Goal: Task Accomplishment & Management: Manage account settings

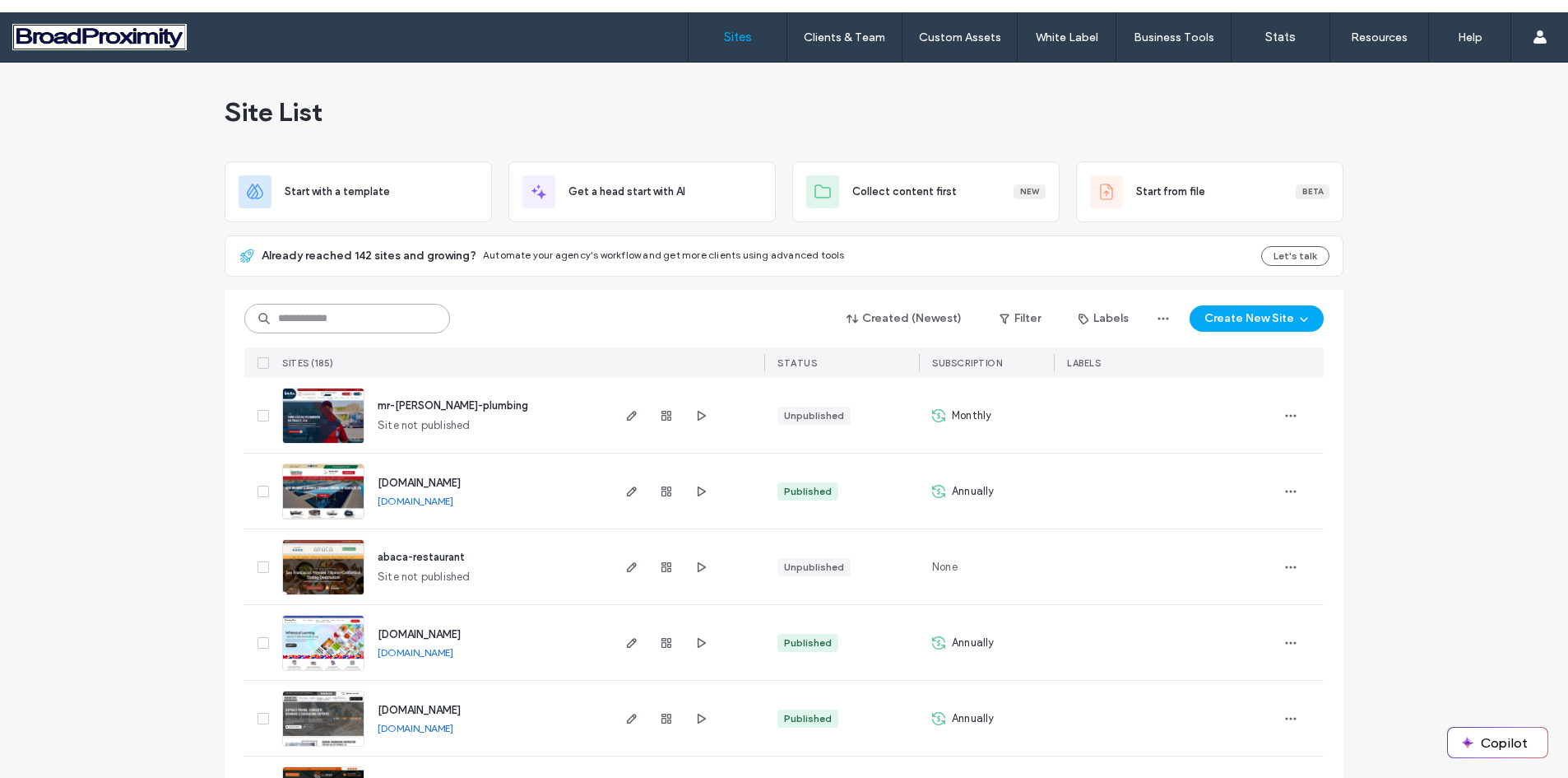
click at [314, 309] on input at bounding box center [346, 318] width 205 height 30
click at [320, 708] on img at bounding box center [323, 747] width 81 height 112
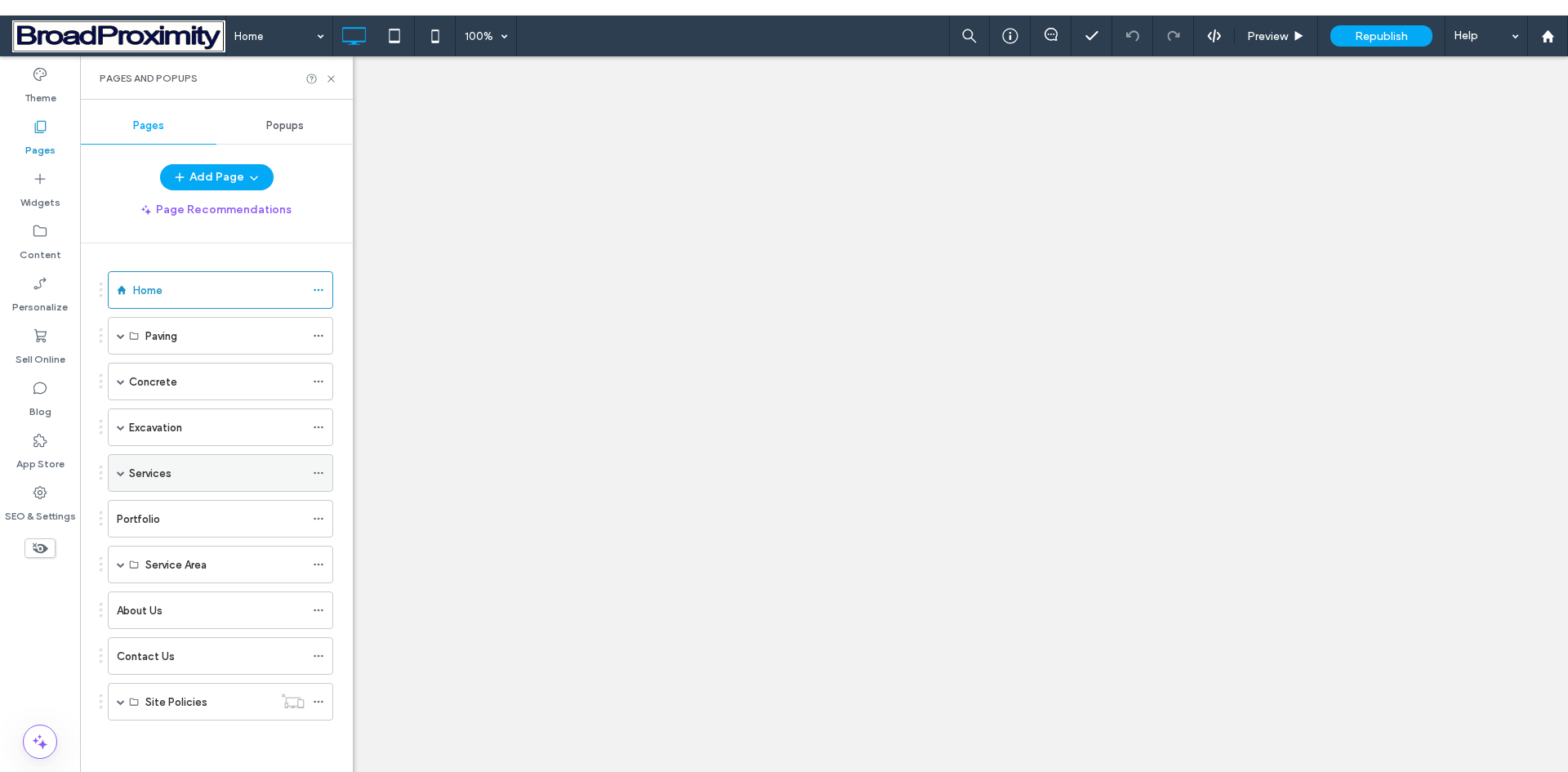
click at [121, 471] on span at bounding box center [121, 473] width 8 height 8
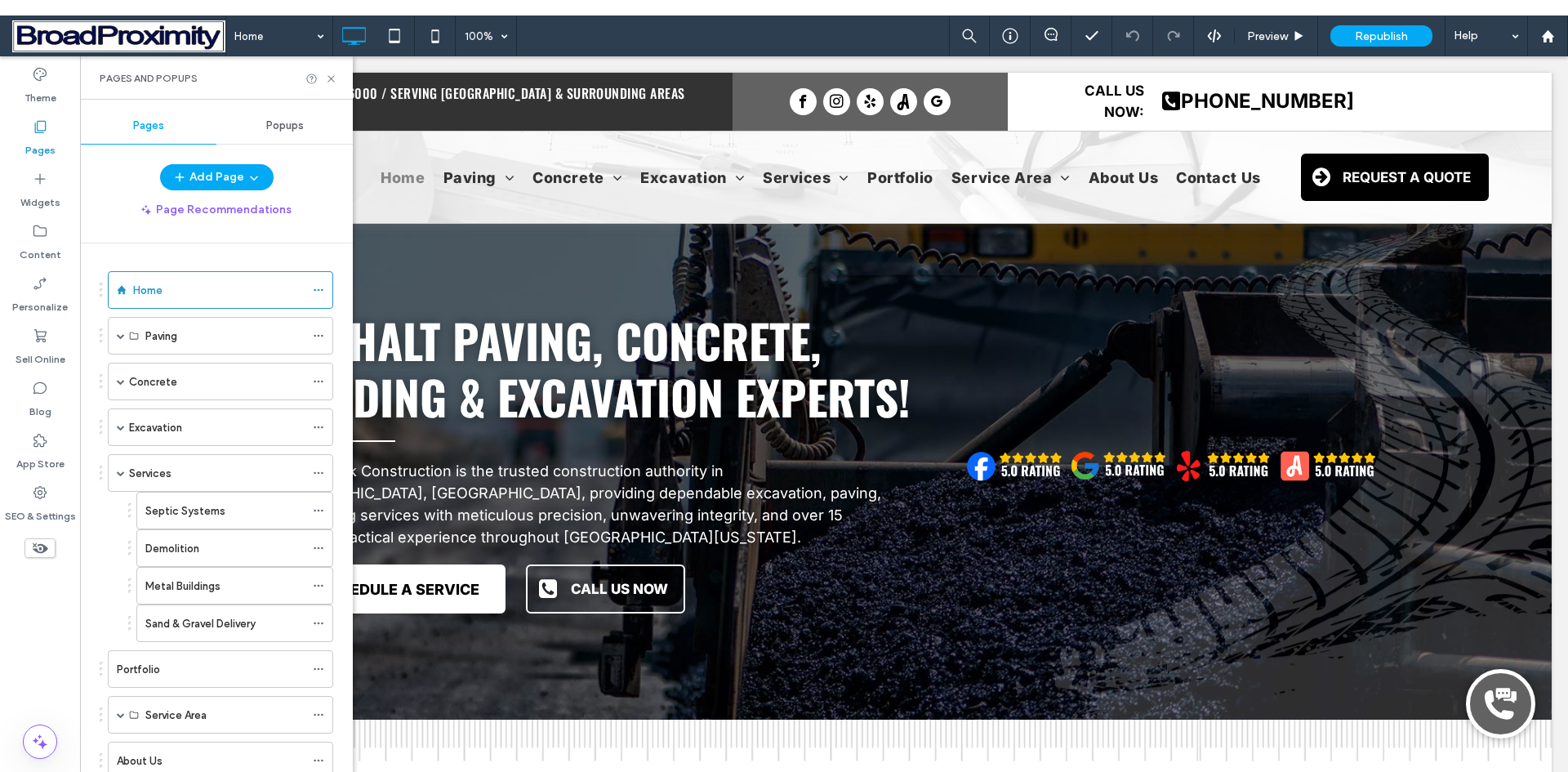
drag, startPoint x: 192, startPoint y: 506, endPoint x: 821, endPoint y: 170, distance: 713.1
click at [192, 504] on label "Septic Systems" at bounding box center [186, 510] width 80 height 29
click at [0, 0] on div at bounding box center [0, 0] width 0 height 0
click at [329, 79] on icon at bounding box center [331, 79] width 12 height 12
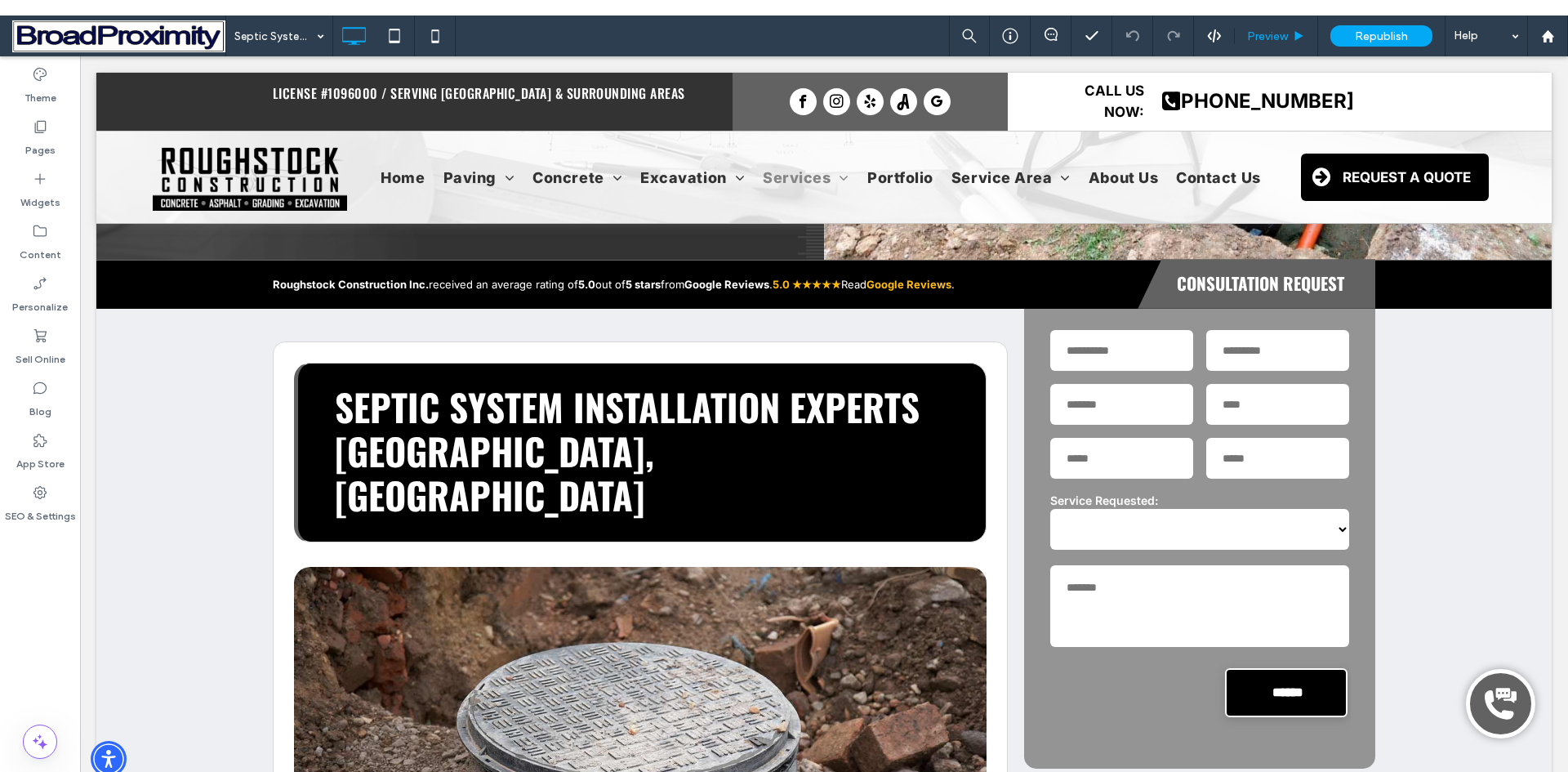
click at [1267, 34] on span "Preview" at bounding box center [1268, 36] width 41 height 14
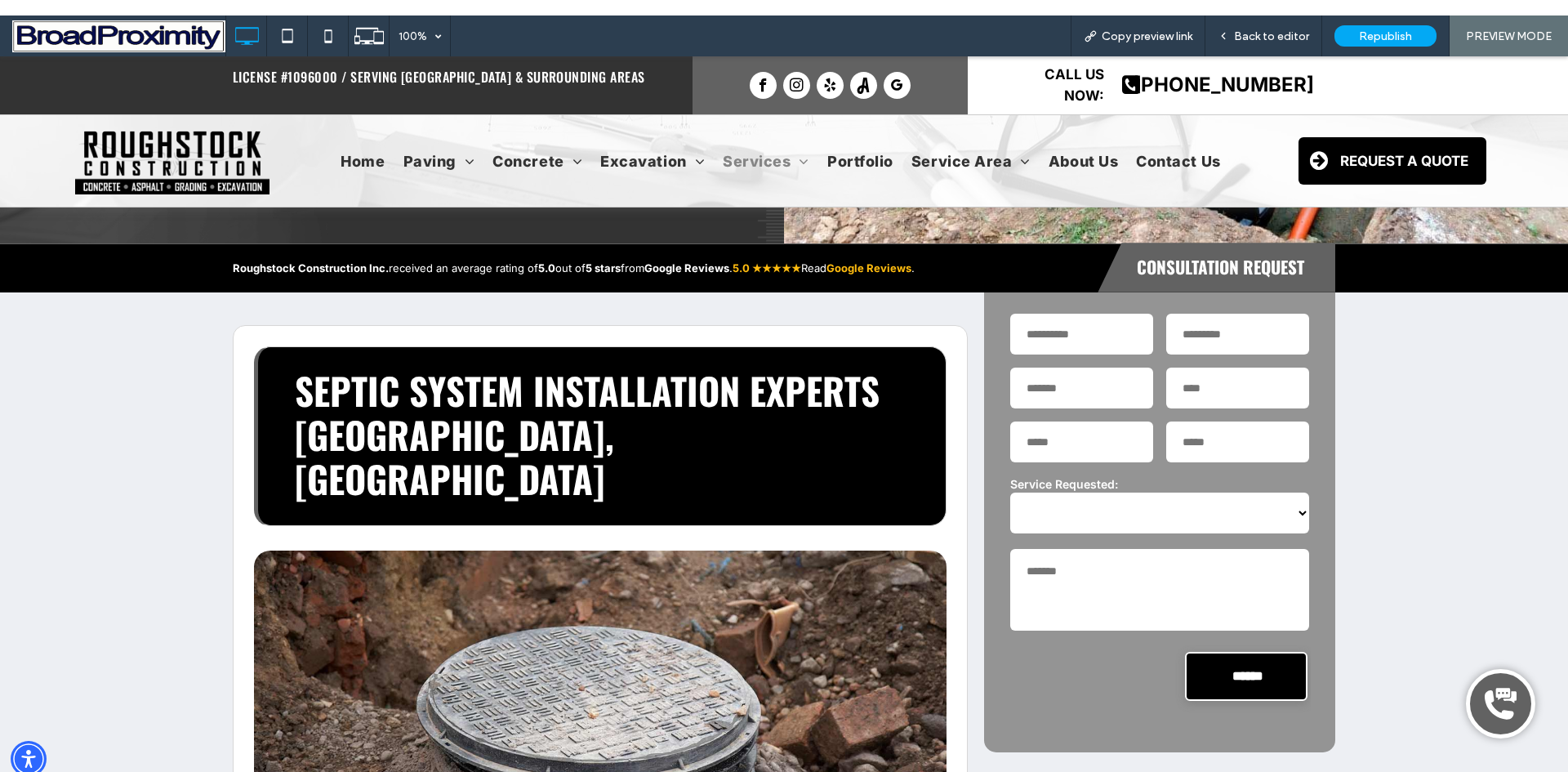
scroll to position [409, 0]
click at [1153, 307] on div "First Name" at bounding box center [1082, 334] width 156 height 54
click at [1150, 476] on label "Service Requested:" at bounding box center [1160, 484] width 300 height 17
click at [1100, 314] on input "text" at bounding box center [1082, 334] width 143 height 41
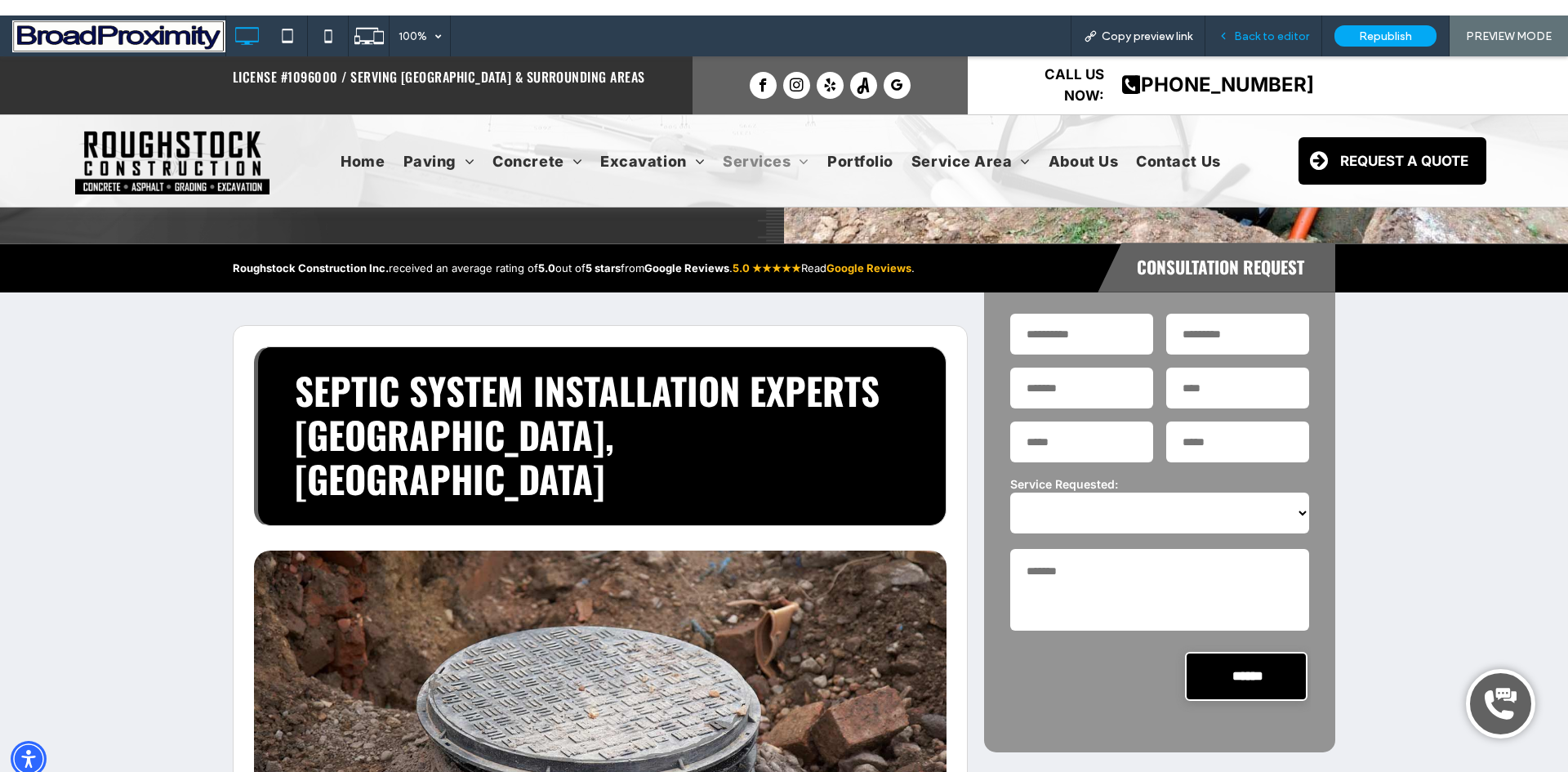
click at [1257, 35] on span "Back to editor" at bounding box center [1272, 36] width 75 height 14
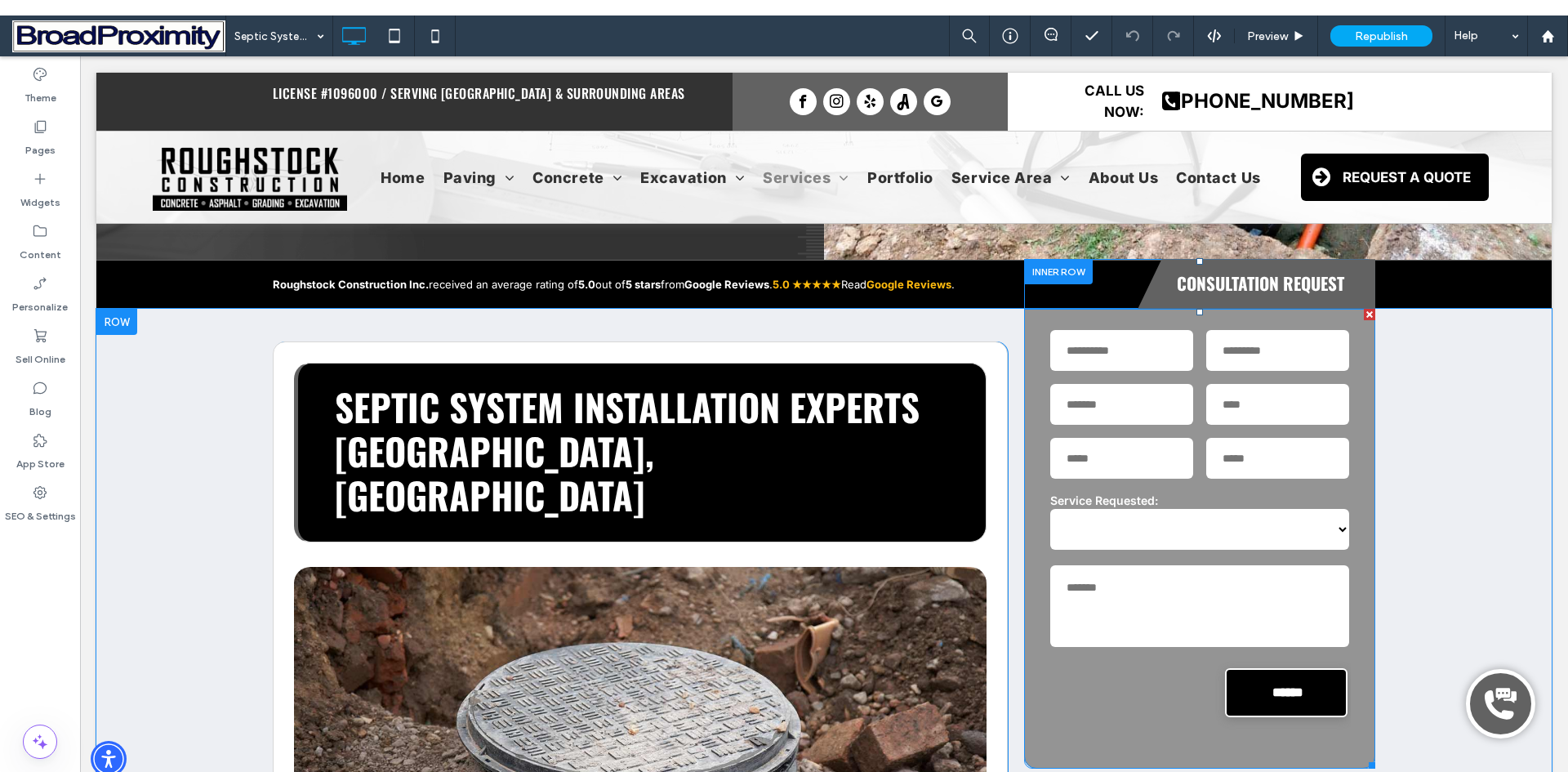
click at [1187, 323] on div "First Name" at bounding box center [1122, 350] width 156 height 54
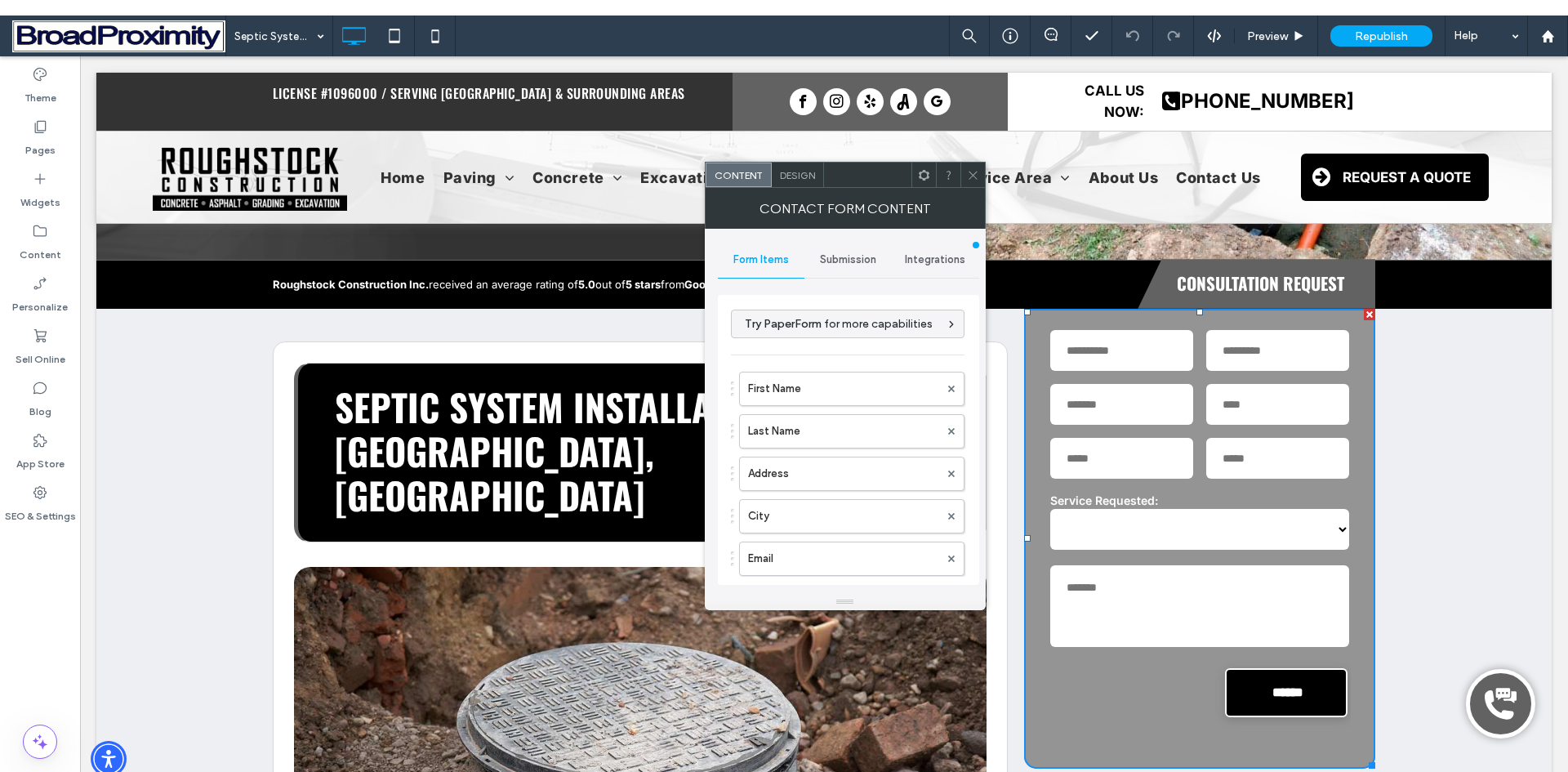
type input "******"
type input "**********"
click at [861, 261] on span "Submission" at bounding box center [848, 260] width 56 height 13
click at [813, 336] on label "New submission notification" at bounding box center [849, 336] width 218 height 33
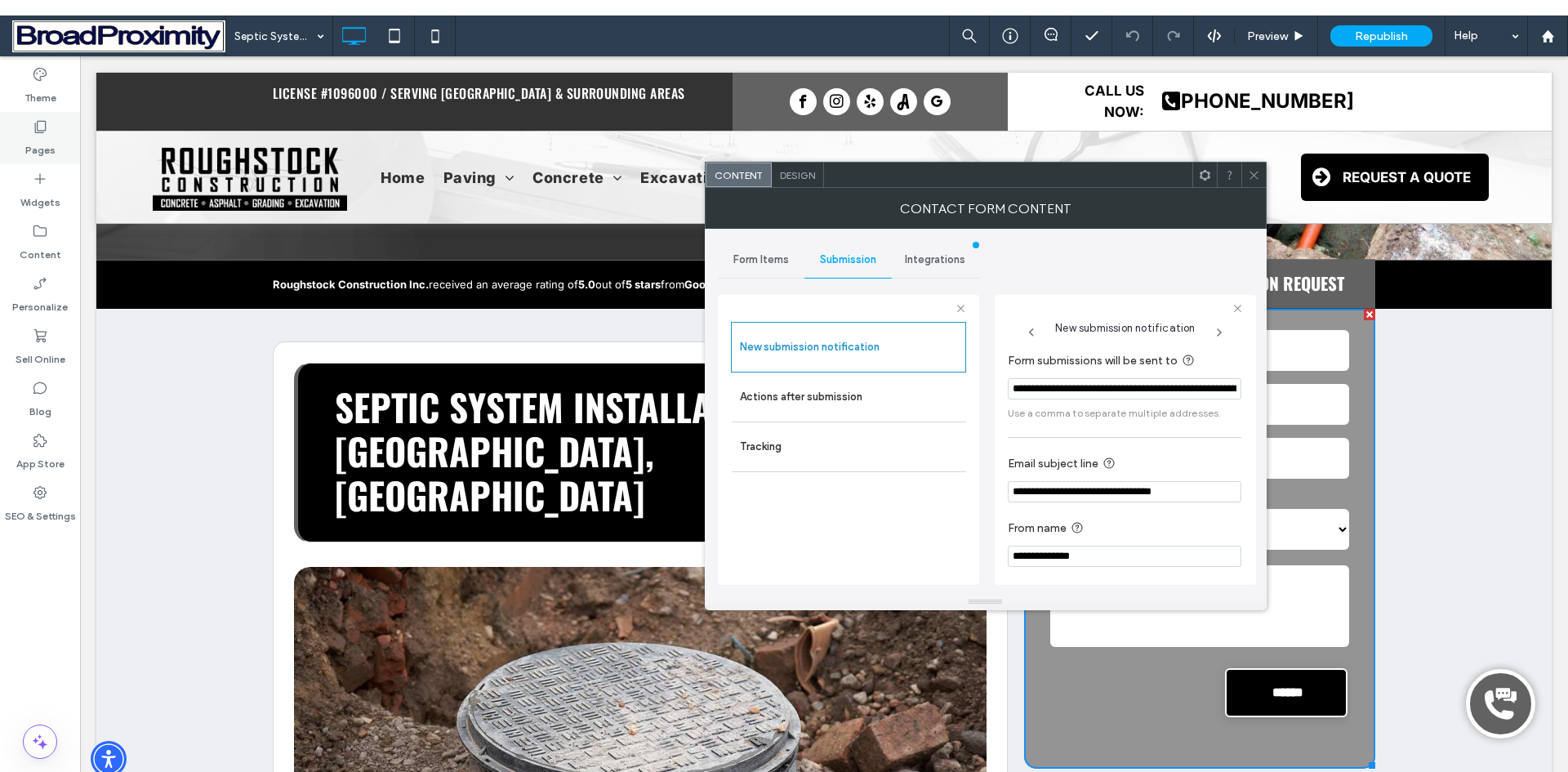
click at [43, 146] on label "Pages" at bounding box center [40, 147] width 30 height 23
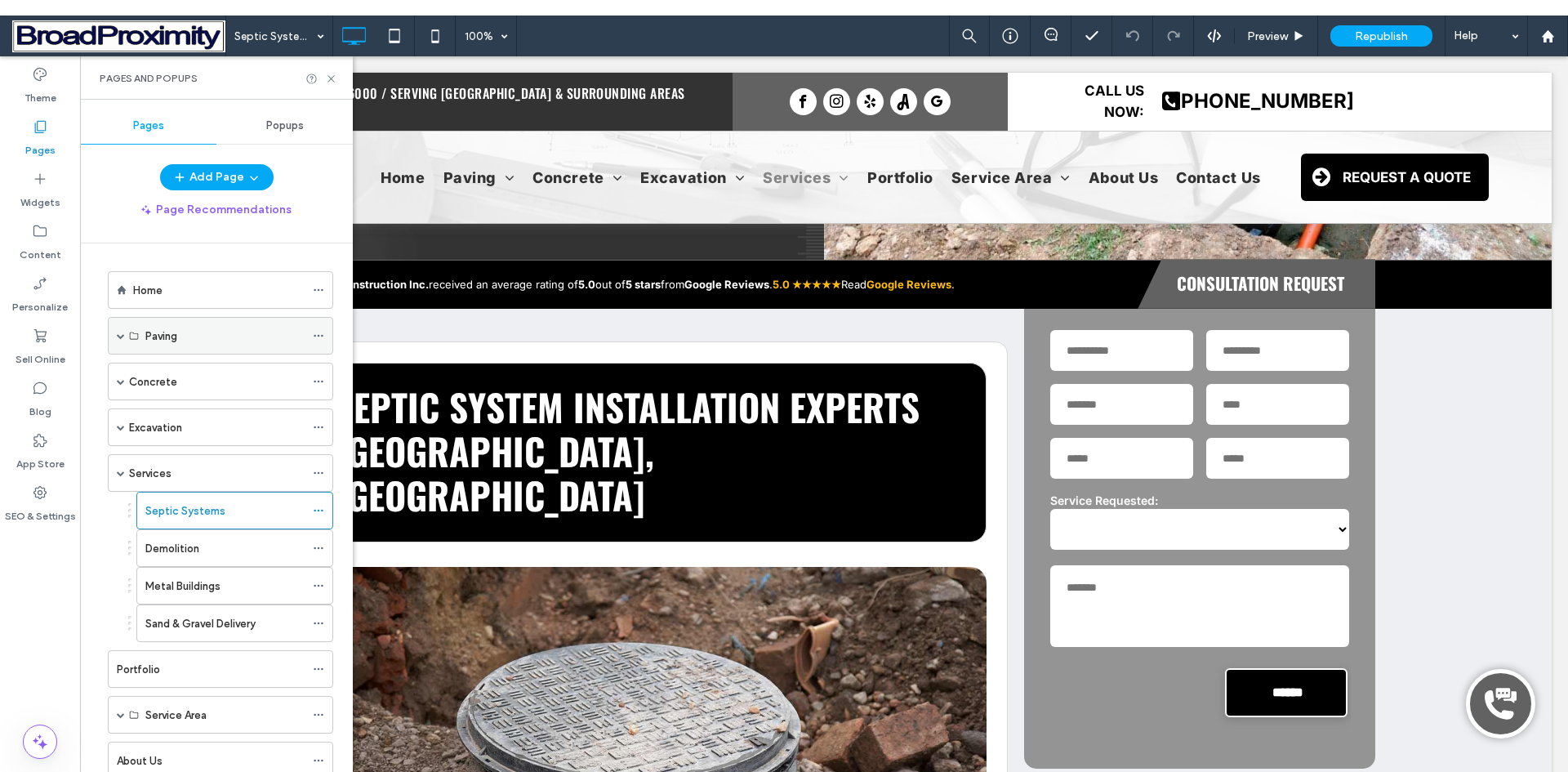
click at [120, 337] on span at bounding box center [121, 336] width 8 height 8
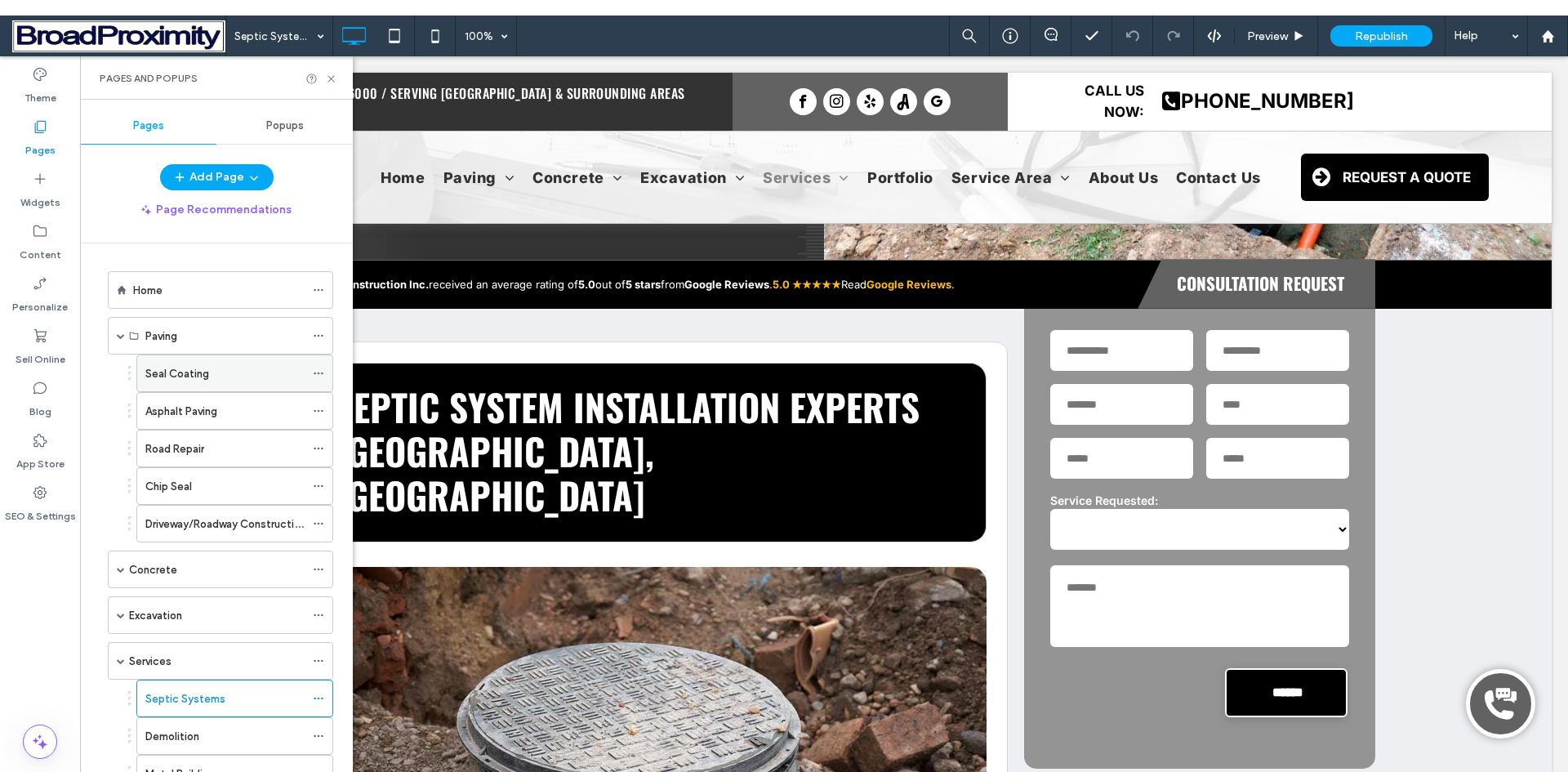
click at [169, 372] on label "Seal Coating" at bounding box center [178, 373] width 64 height 29
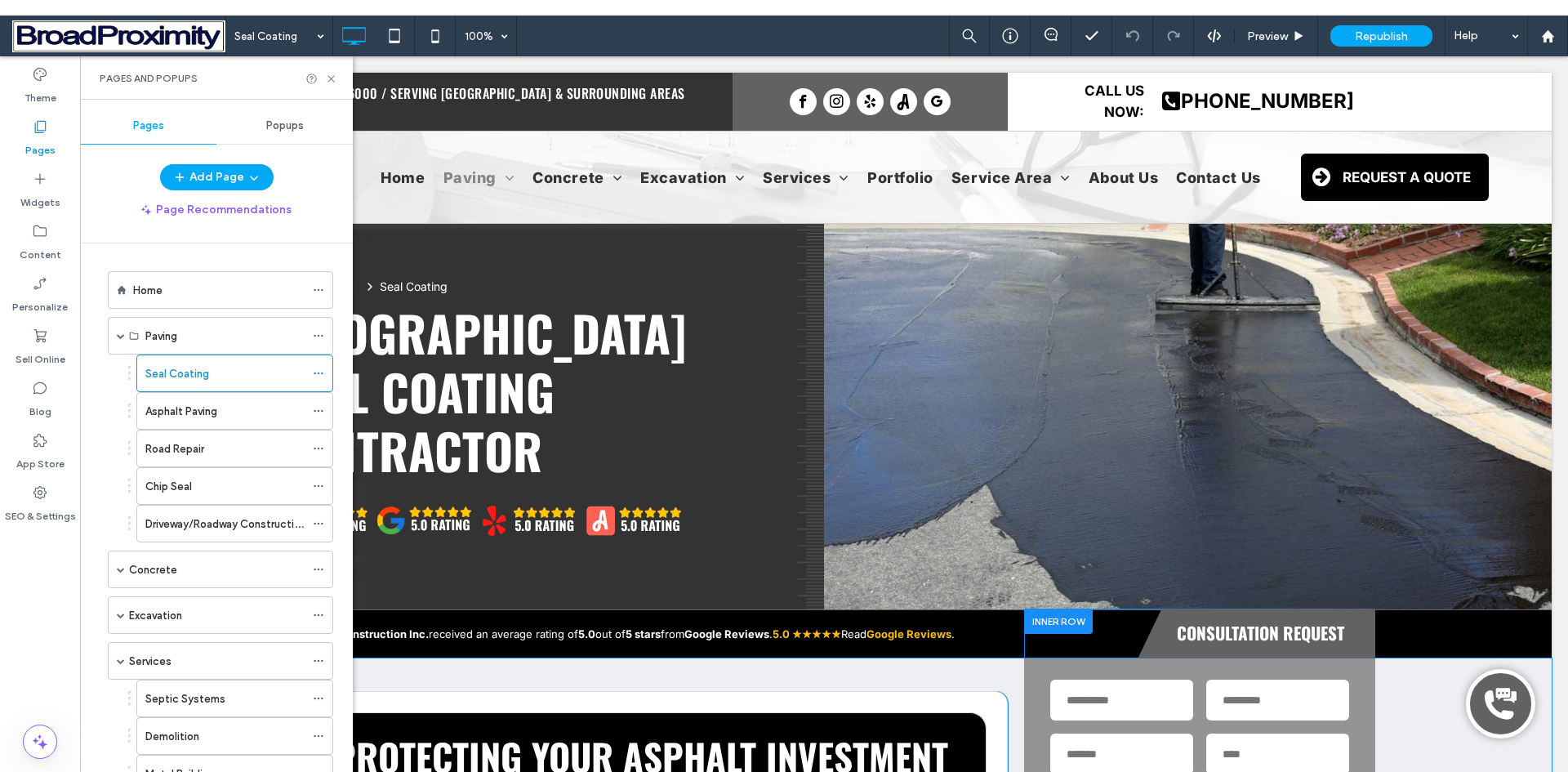
scroll to position [82, 0]
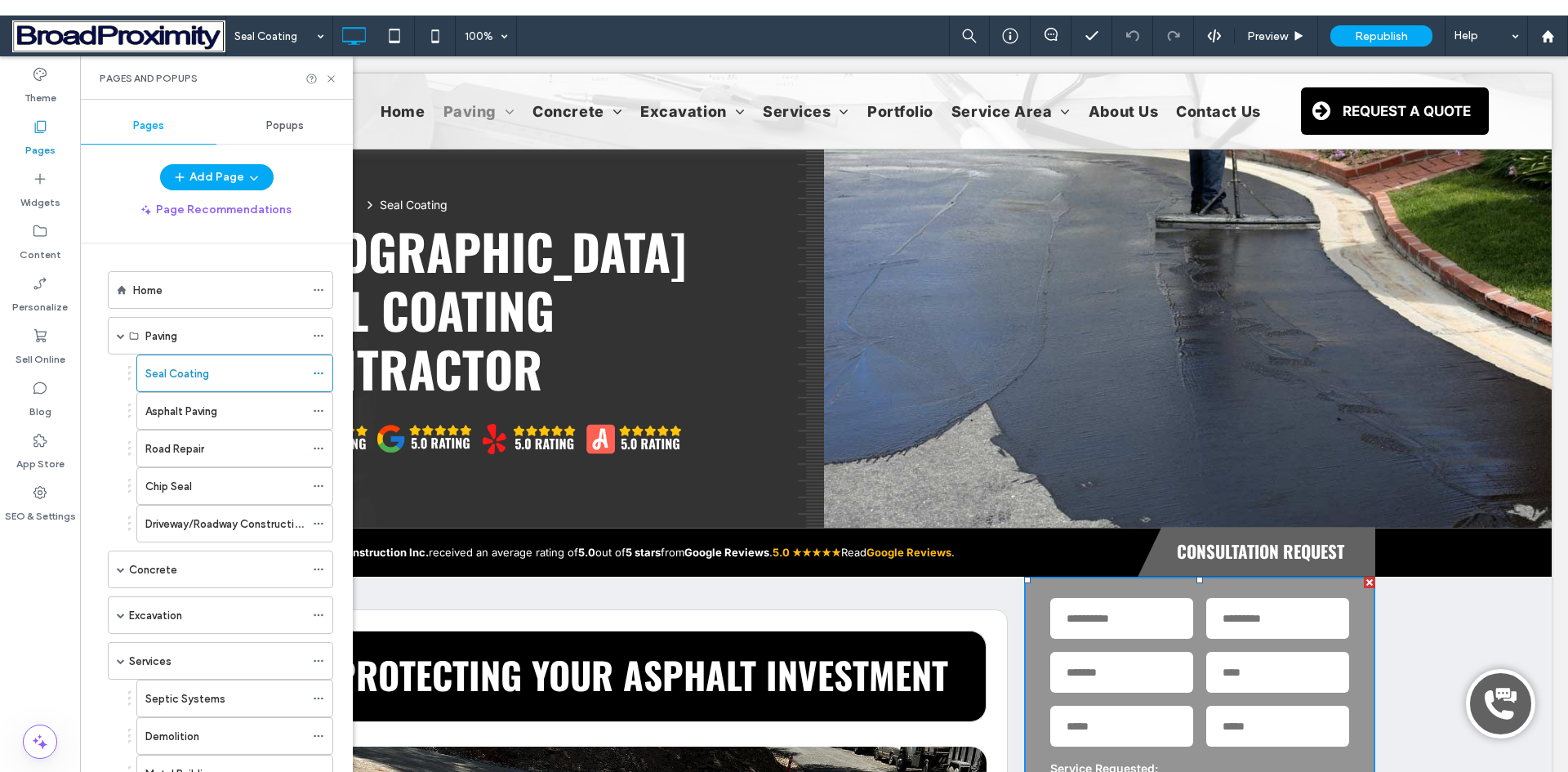
scroll to position [245, 0]
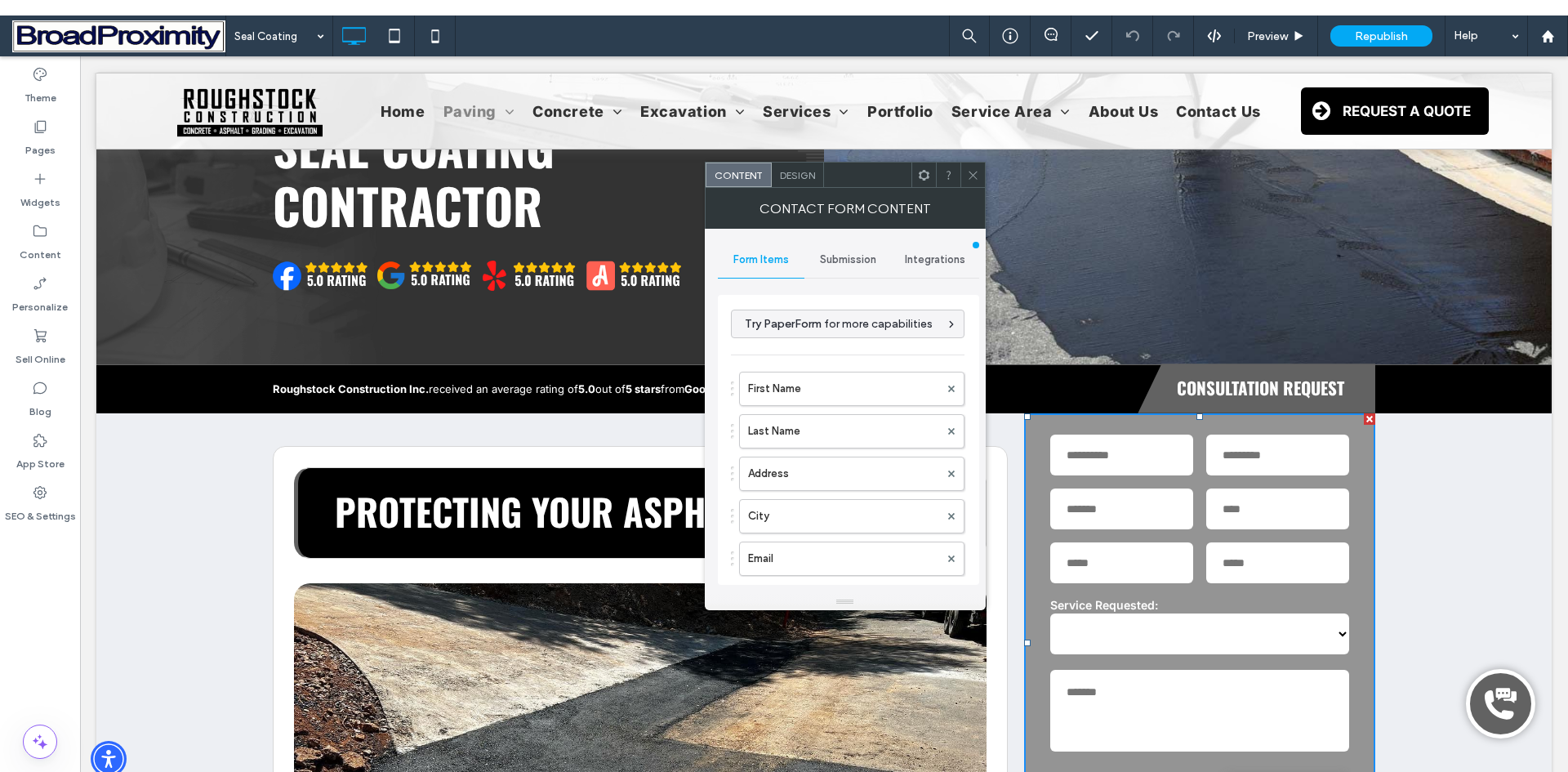
type input "******"
type input "**********"
click at [844, 262] on span "Submission" at bounding box center [848, 260] width 56 height 13
click at [820, 332] on label "New submission notification" at bounding box center [849, 336] width 218 height 33
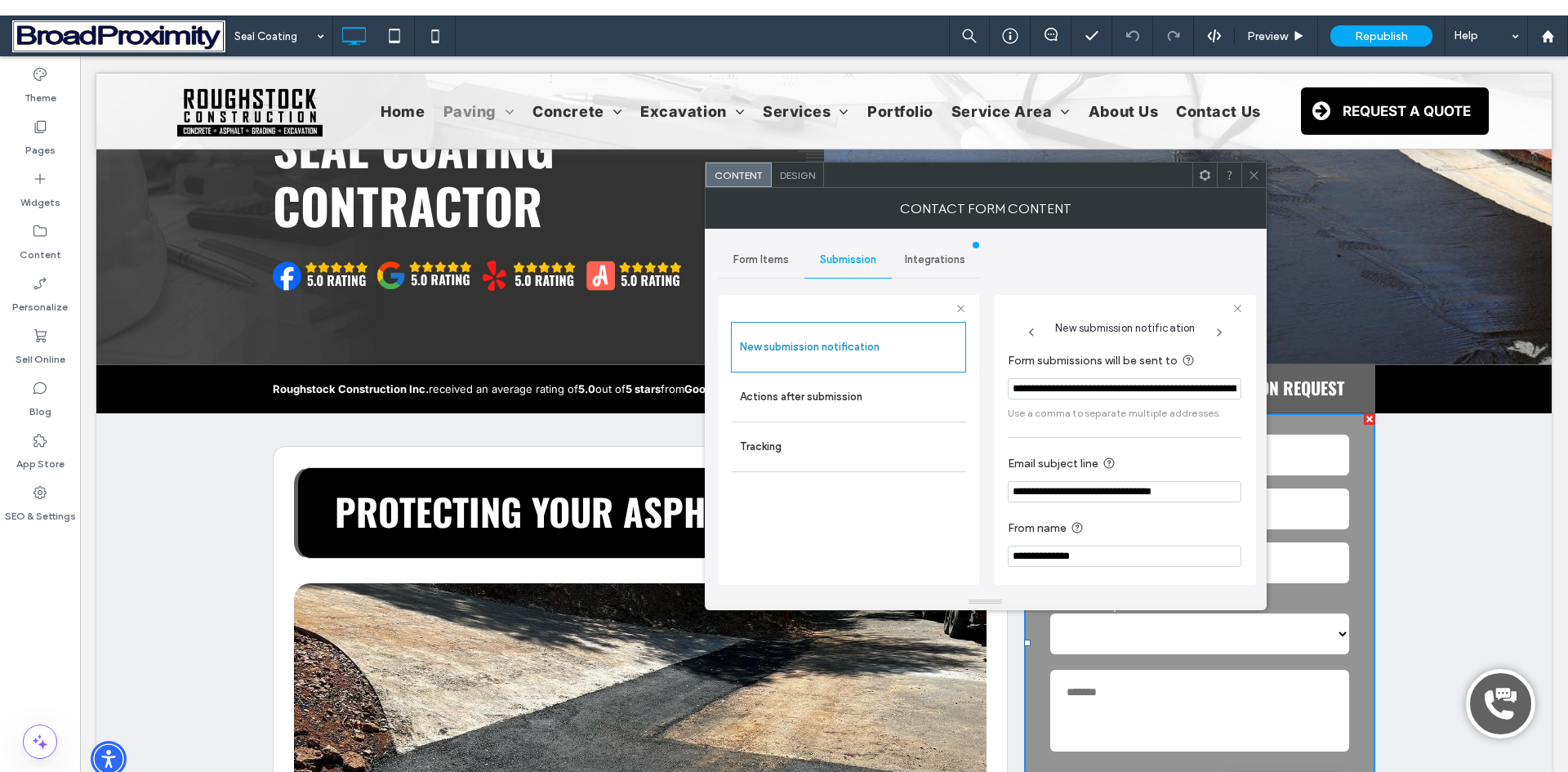
click at [1252, 187] on div "Contact Form Content" at bounding box center [986, 208] width 562 height 41
click at [45, 140] on label "Pages" at bounding box center [40, 147] width 30 height 23
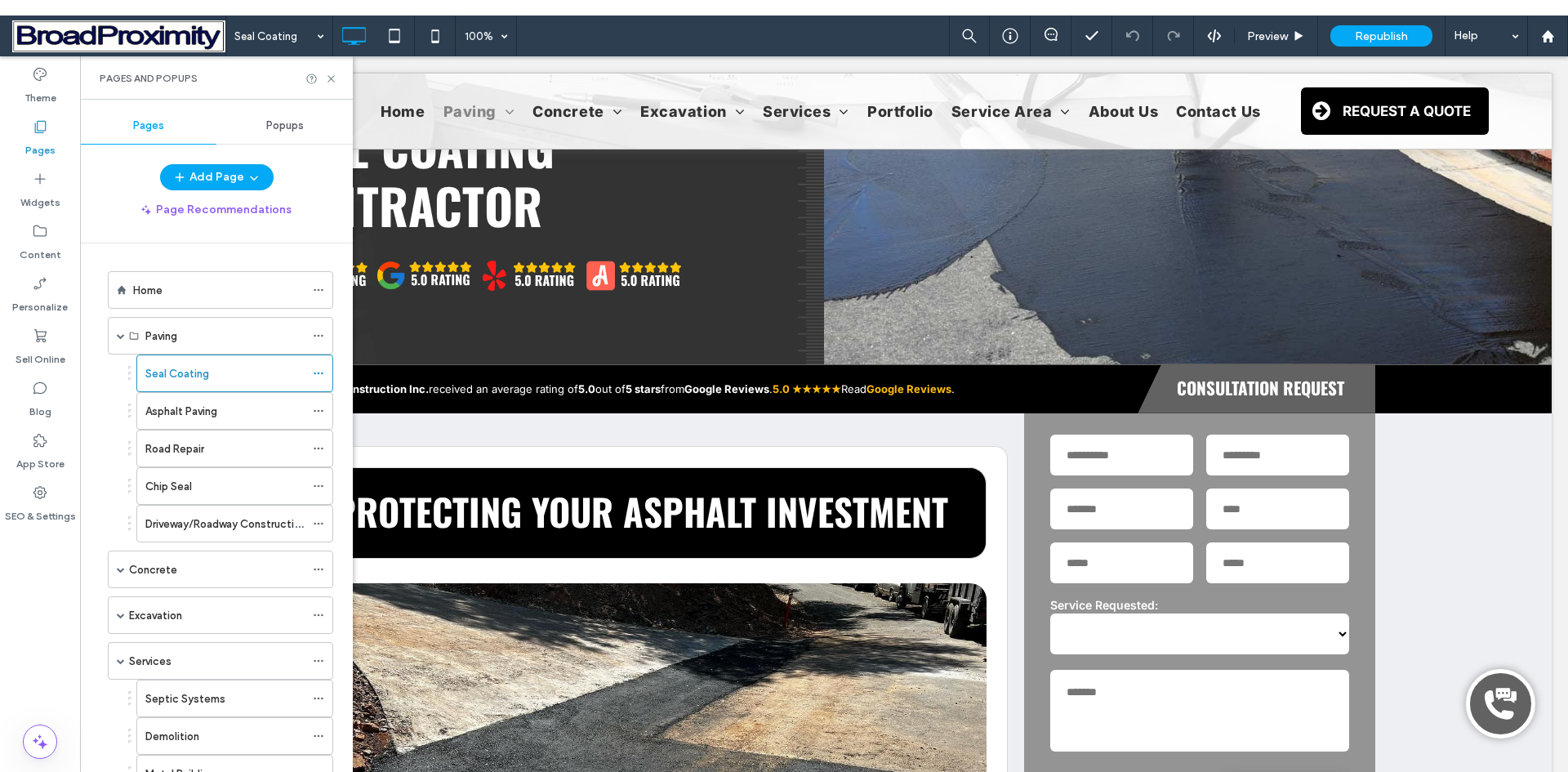
click at [293, 127] on span "Popups" at bounding box center [285, 126] width 38 height 13
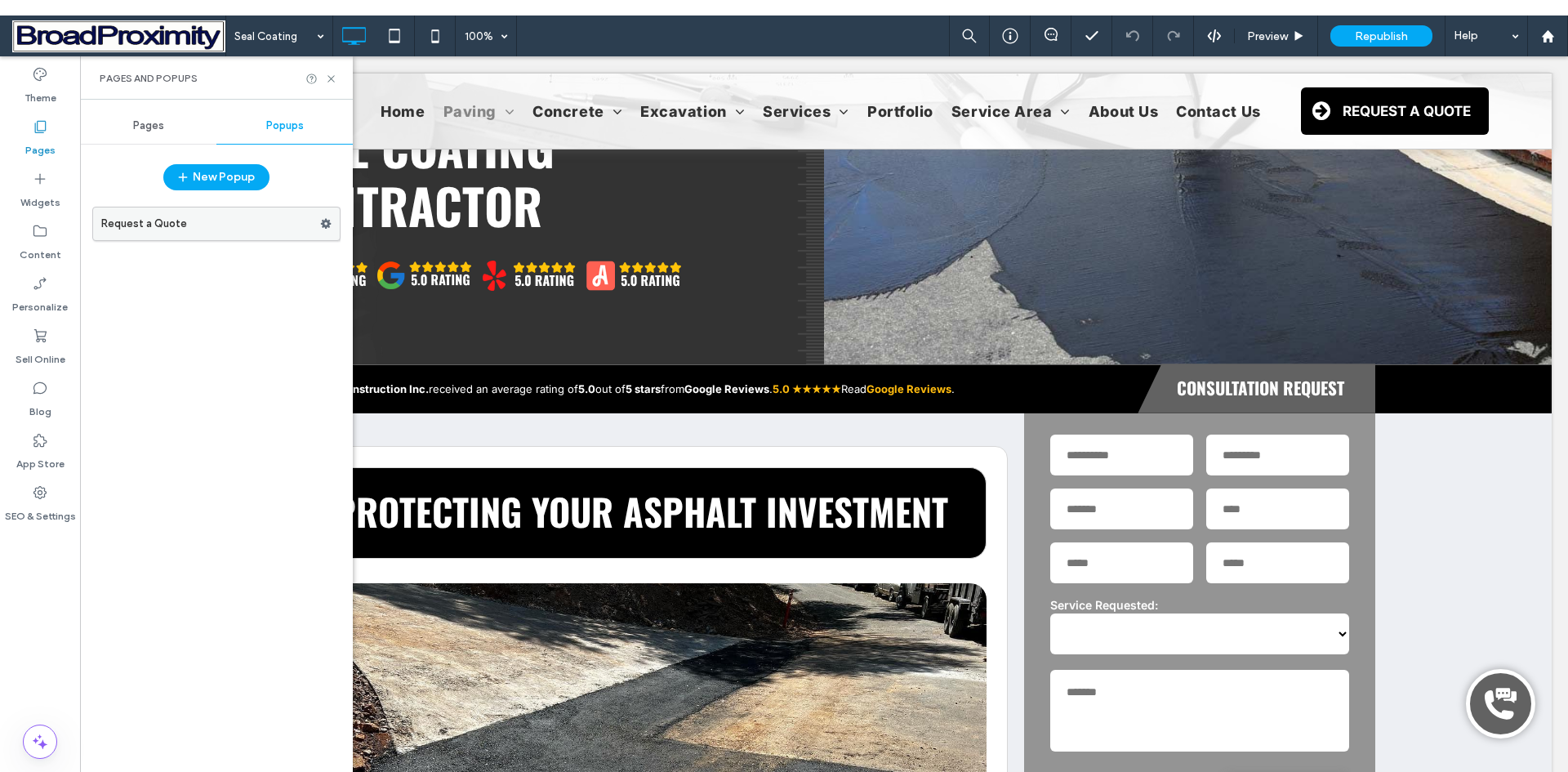
click at [147, 222] on label "Request a Quote" at bounding box center [210, 223] width 219 height 33
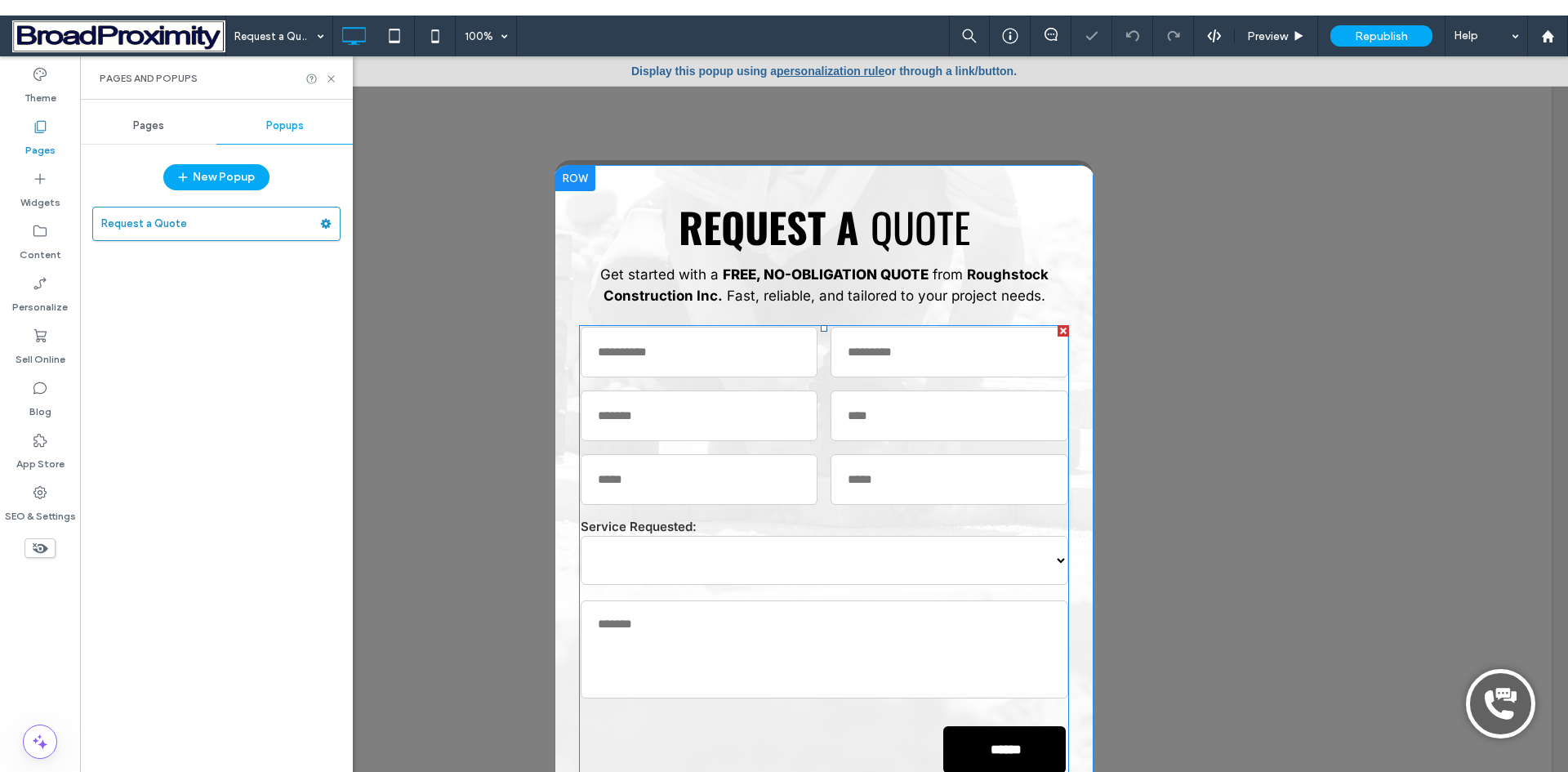
click at [811, 385] on div "Address" at bounding box center [699, 416] width 251 height 64
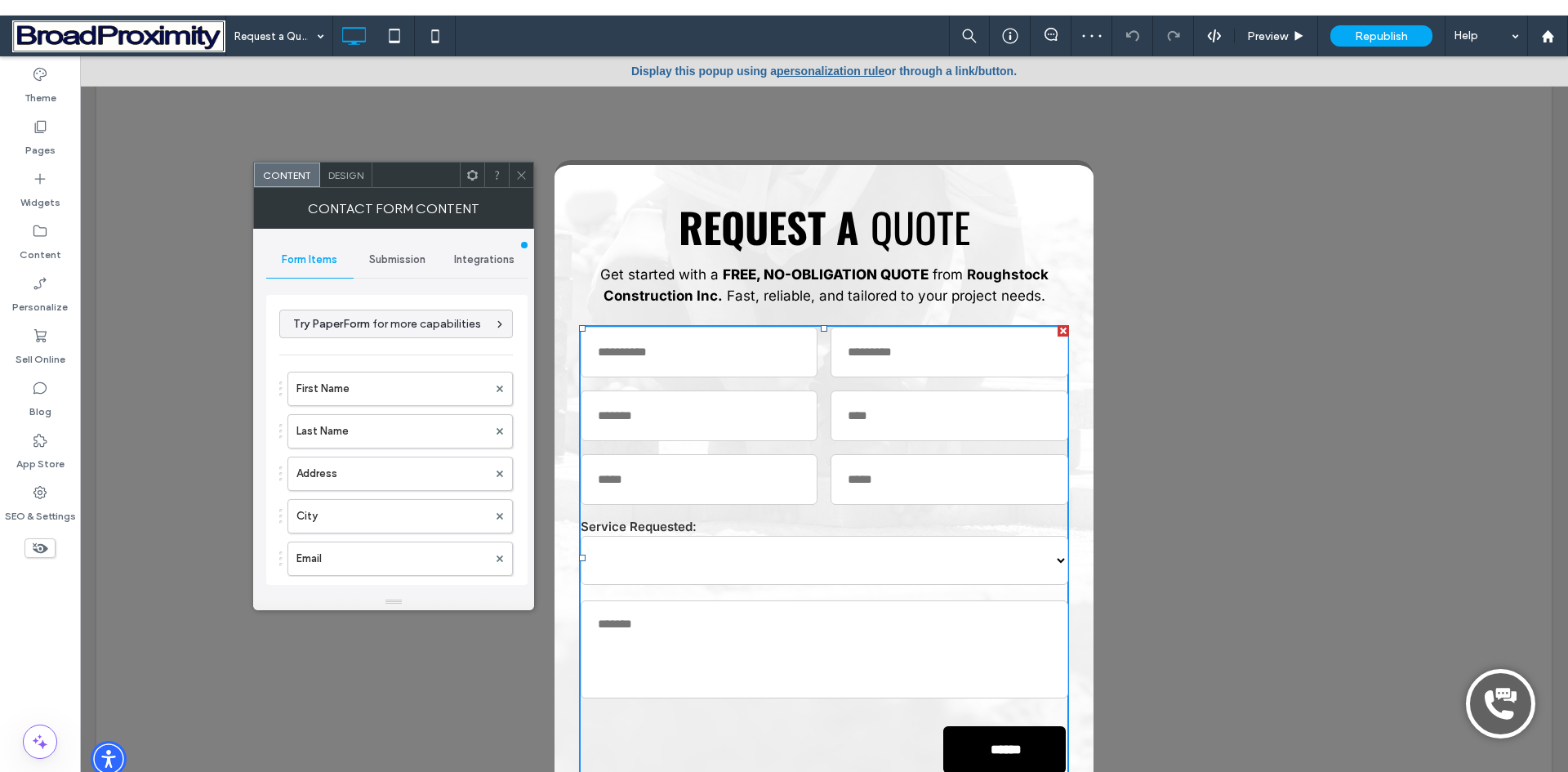
click at [397, 253] on span "Submission" at bounding box center [397, 260] width 56 height 13
click at [377, 333] on label "New submission notification" at bounding box center [397, 336] width 218 height 33
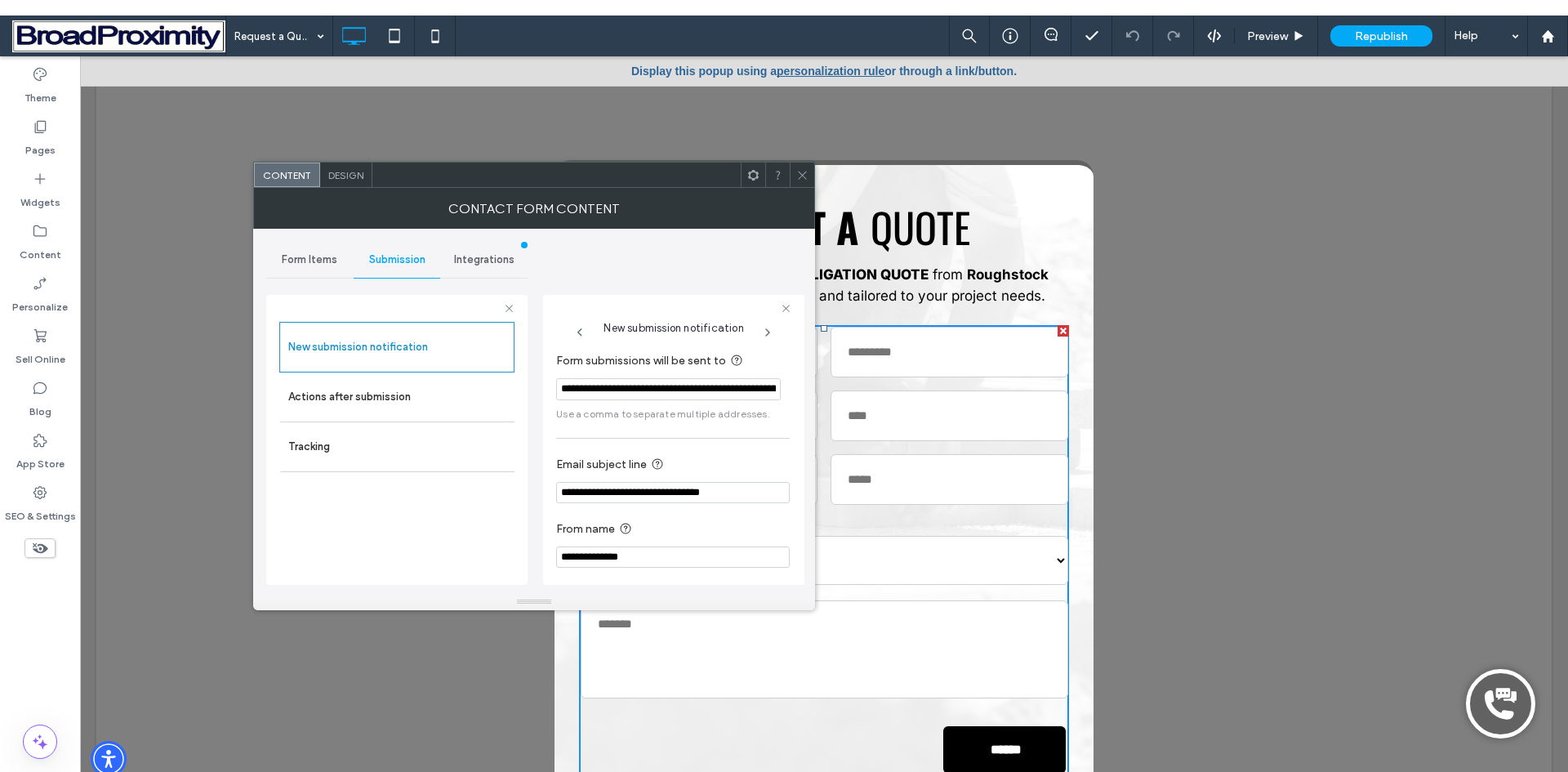
drag, startPoint x: 765, startPoint y: 389, endPoint x: 527, endPoint y: 393, distance: 238.0
click at [527, 393] on div "**********" at bounding box center [534, 411] width 535 height 365
click at [799, 174] on icon at bounding box center [802, 174] width 12 height 12
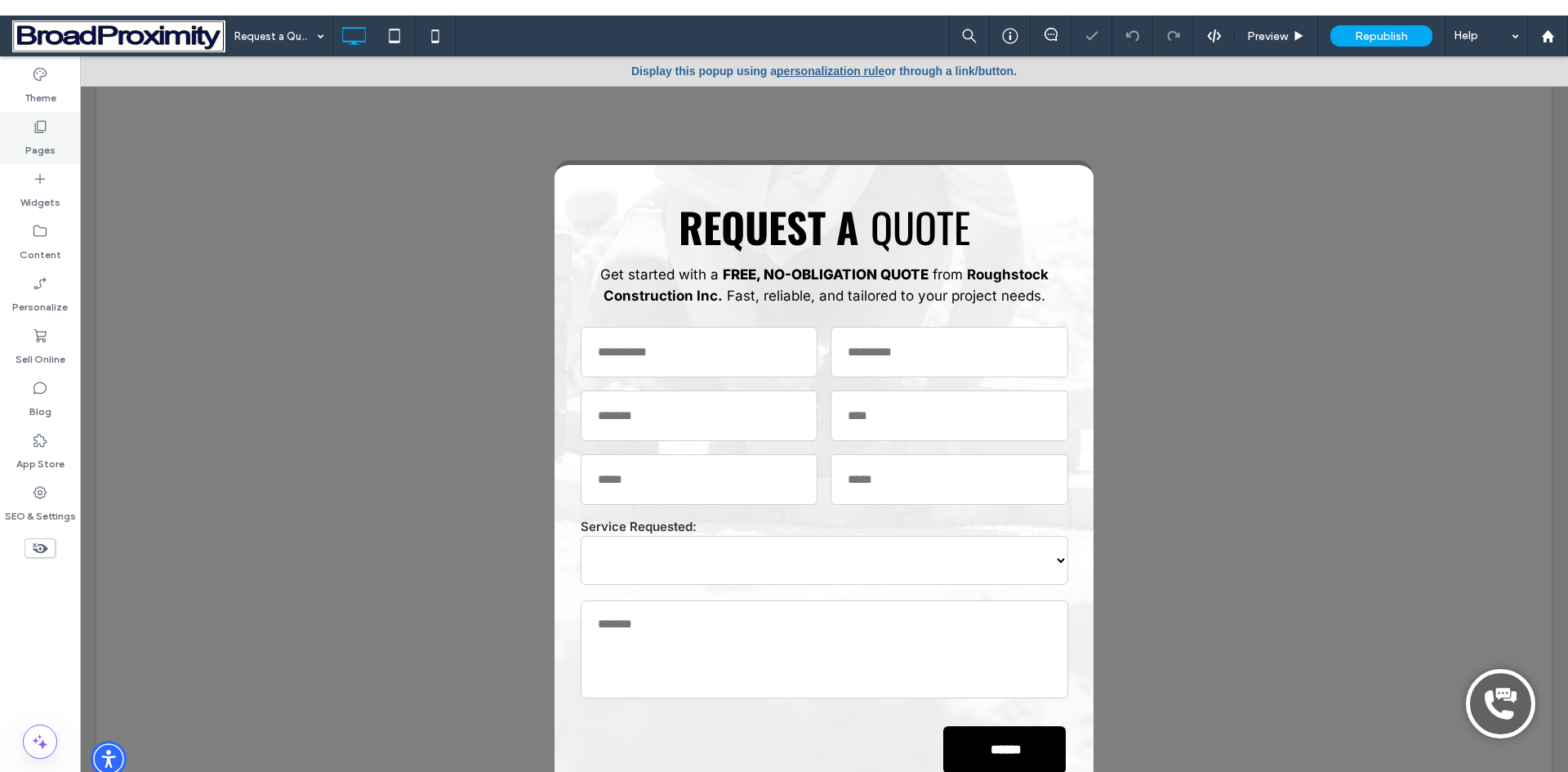
click at [40, 137] on label "Pages" at bounding box center [40, 147] width 30 height 23
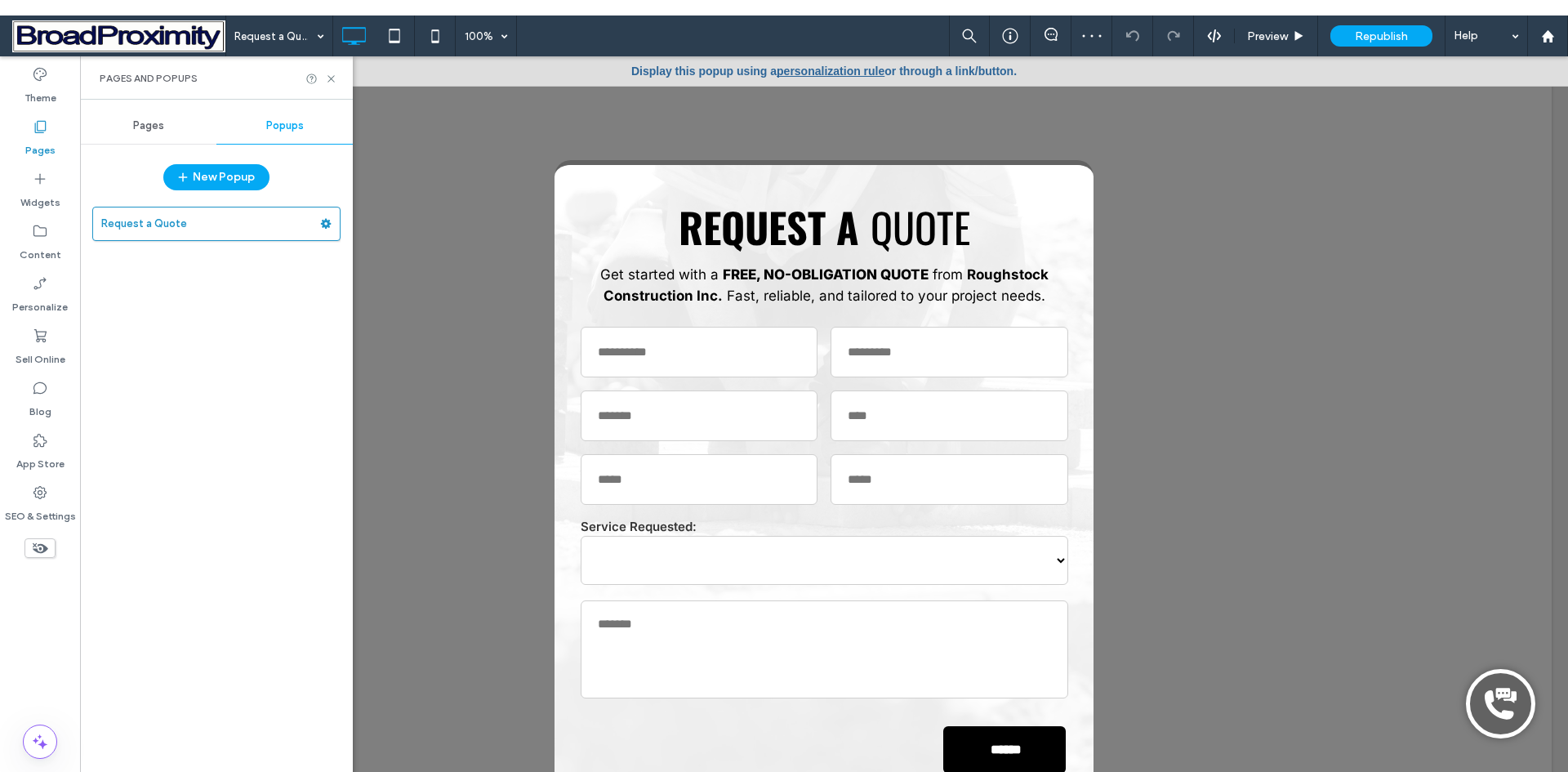
click at [155, 125] on span "Pages" at bounding box center [149, 126] width 31 height 13
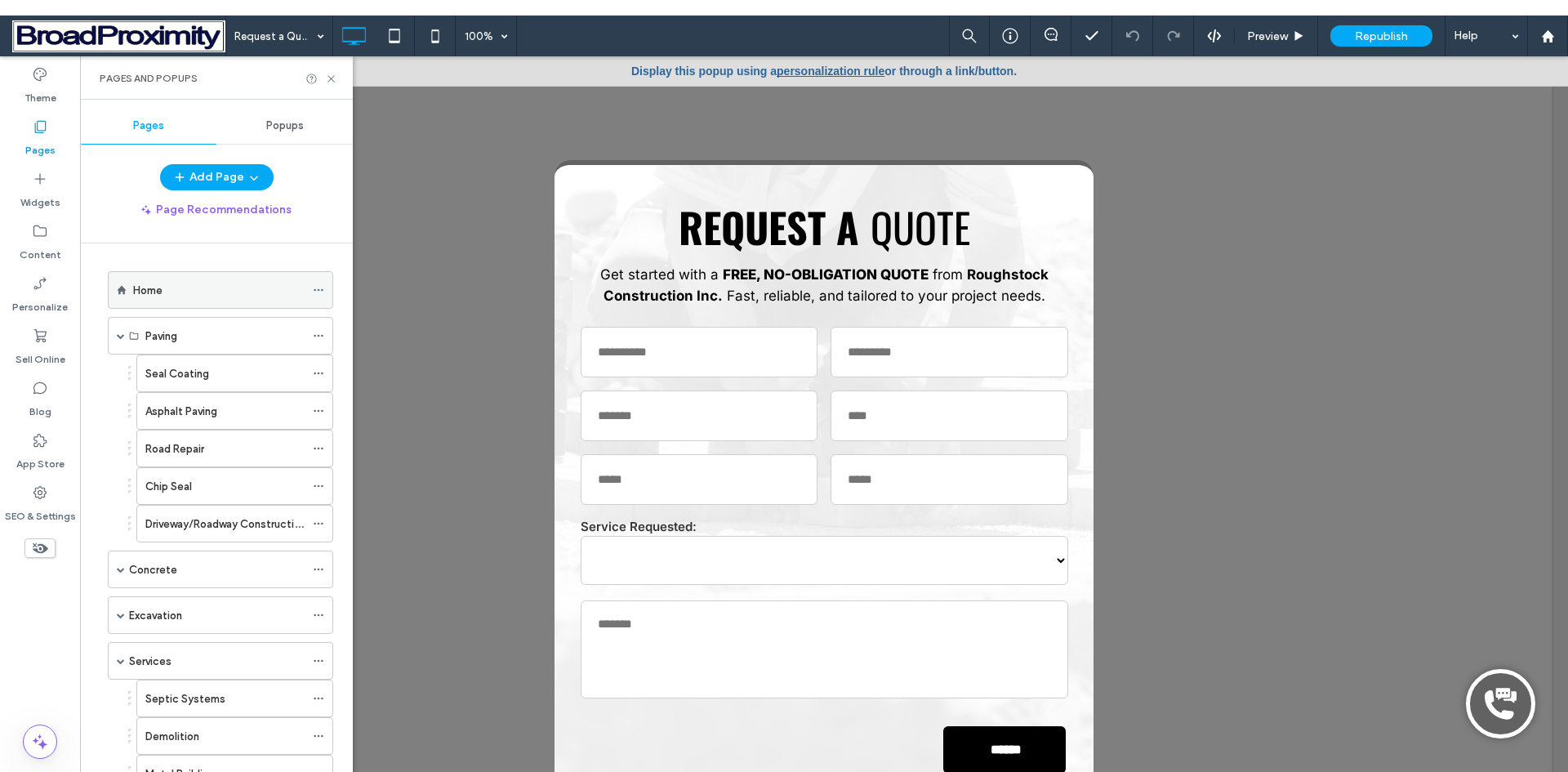
click at [165, 287] on div "Home" at bounding box center [219, 290] width 171 height 17
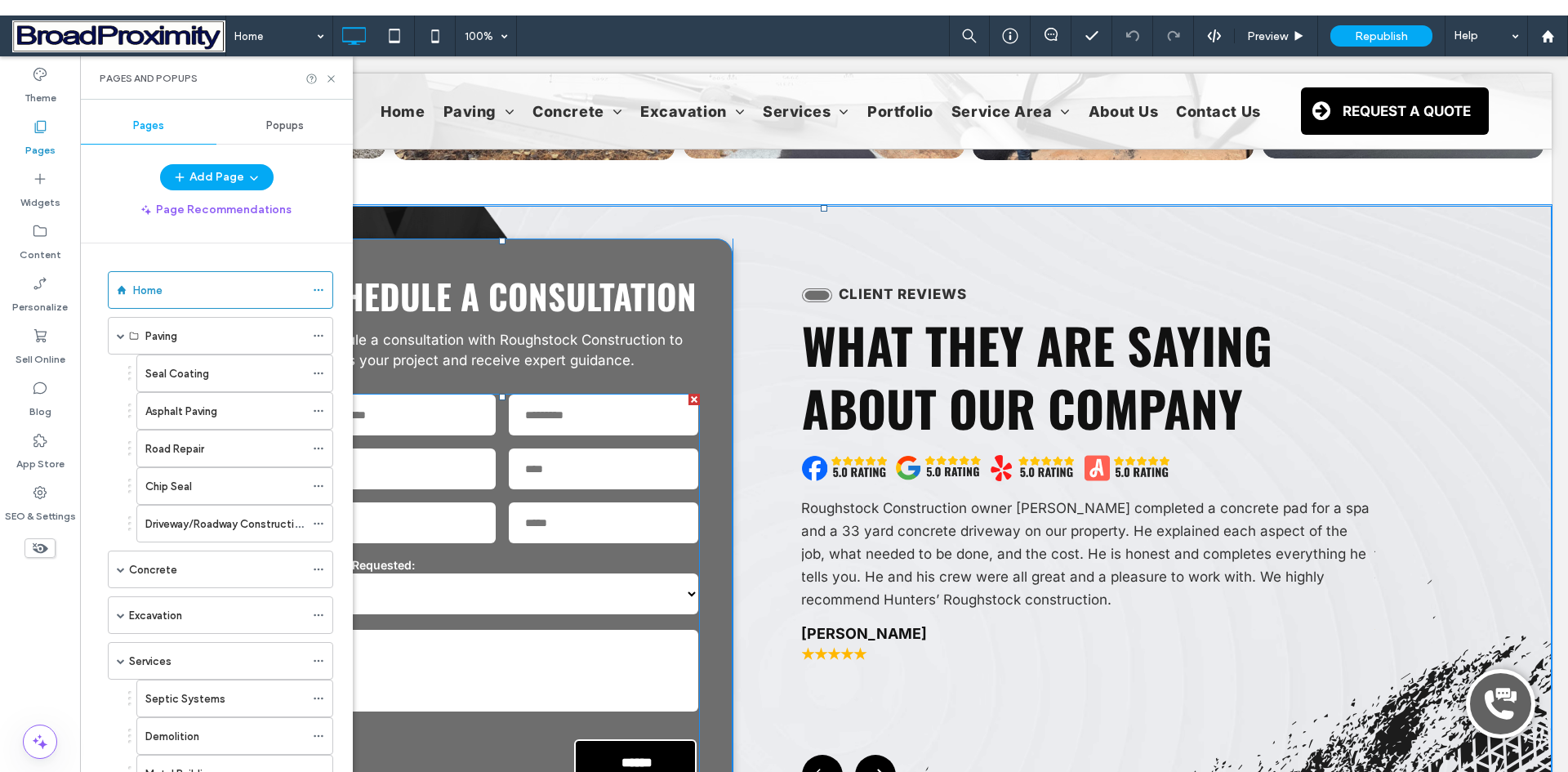
scroll to position [3348, 0]
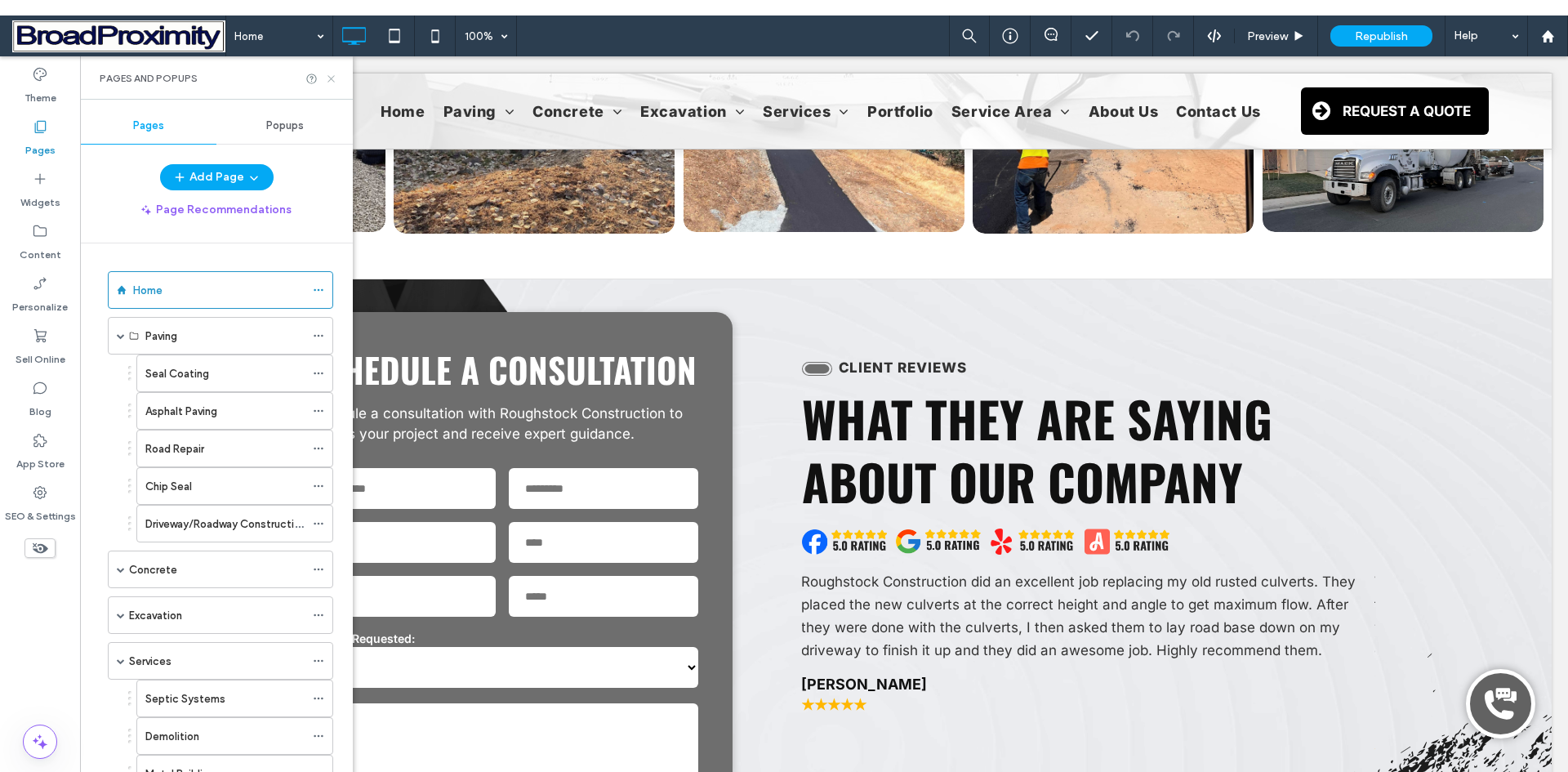
click at [328, 78] on icon at bounding box center [331, 79] width 12 height 12
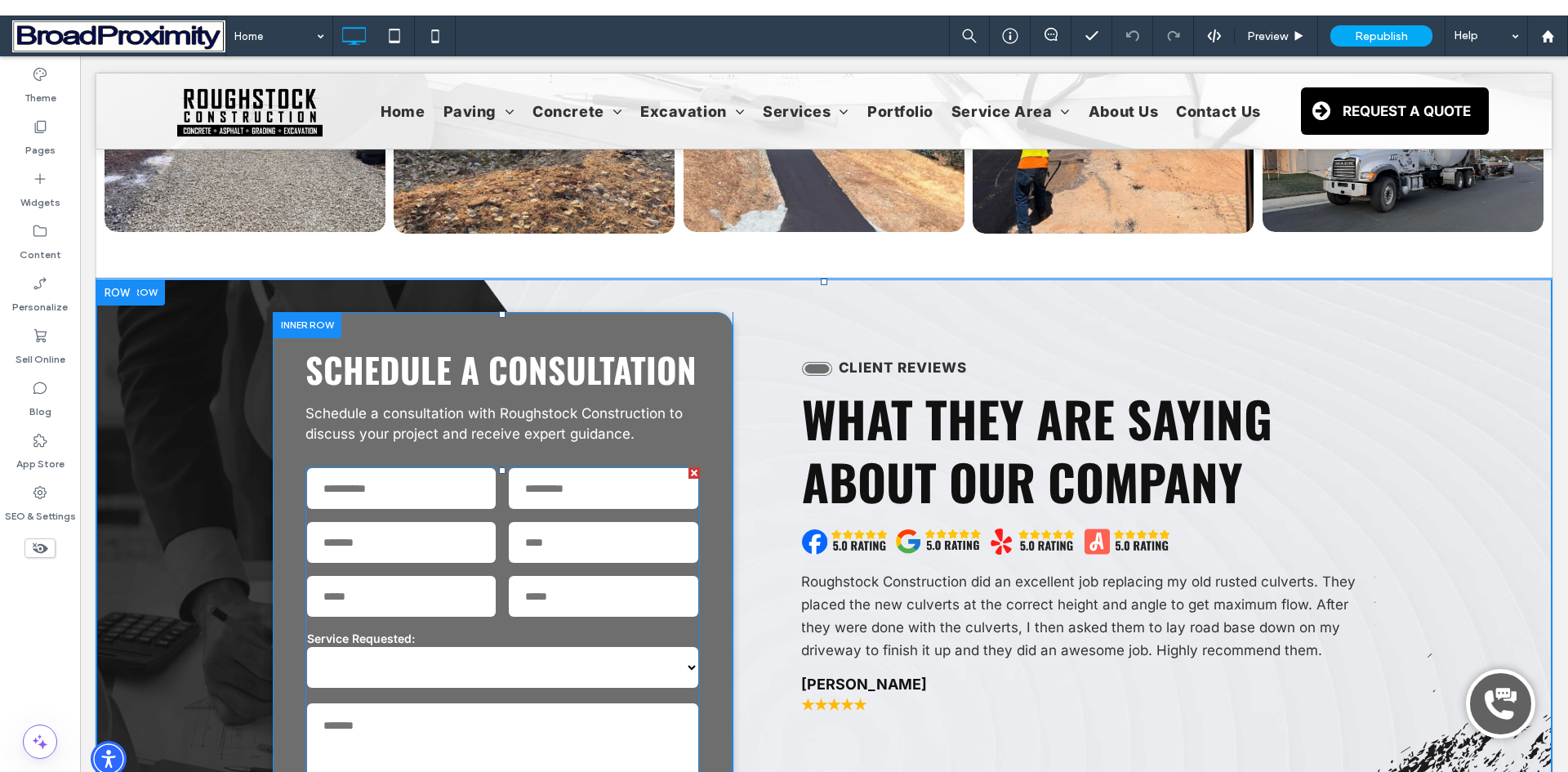
click at [495, 462] on div "First Name" at bounding box center [401, 489] width 202 height 54
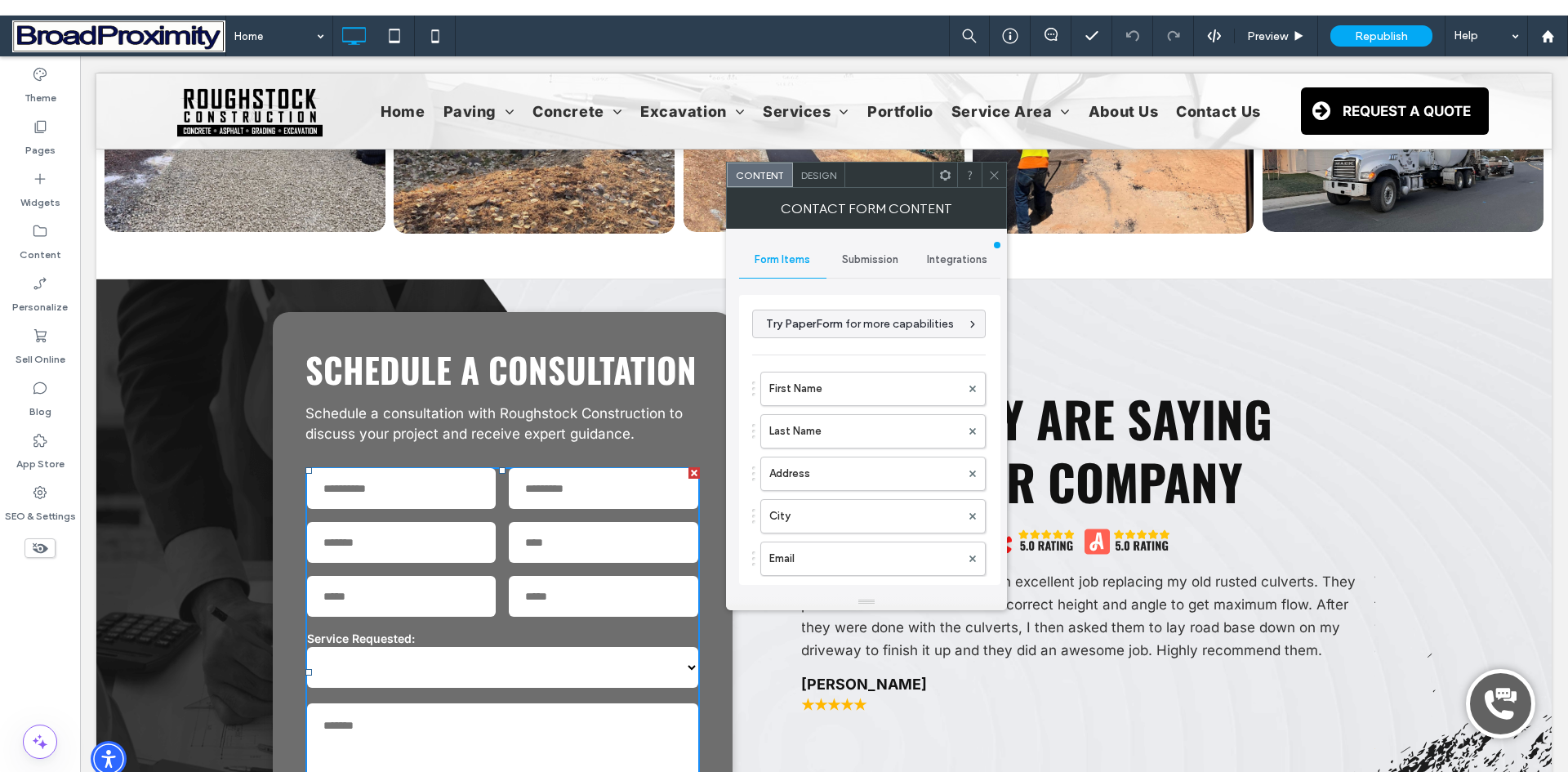
type input "******"
type input "**********"
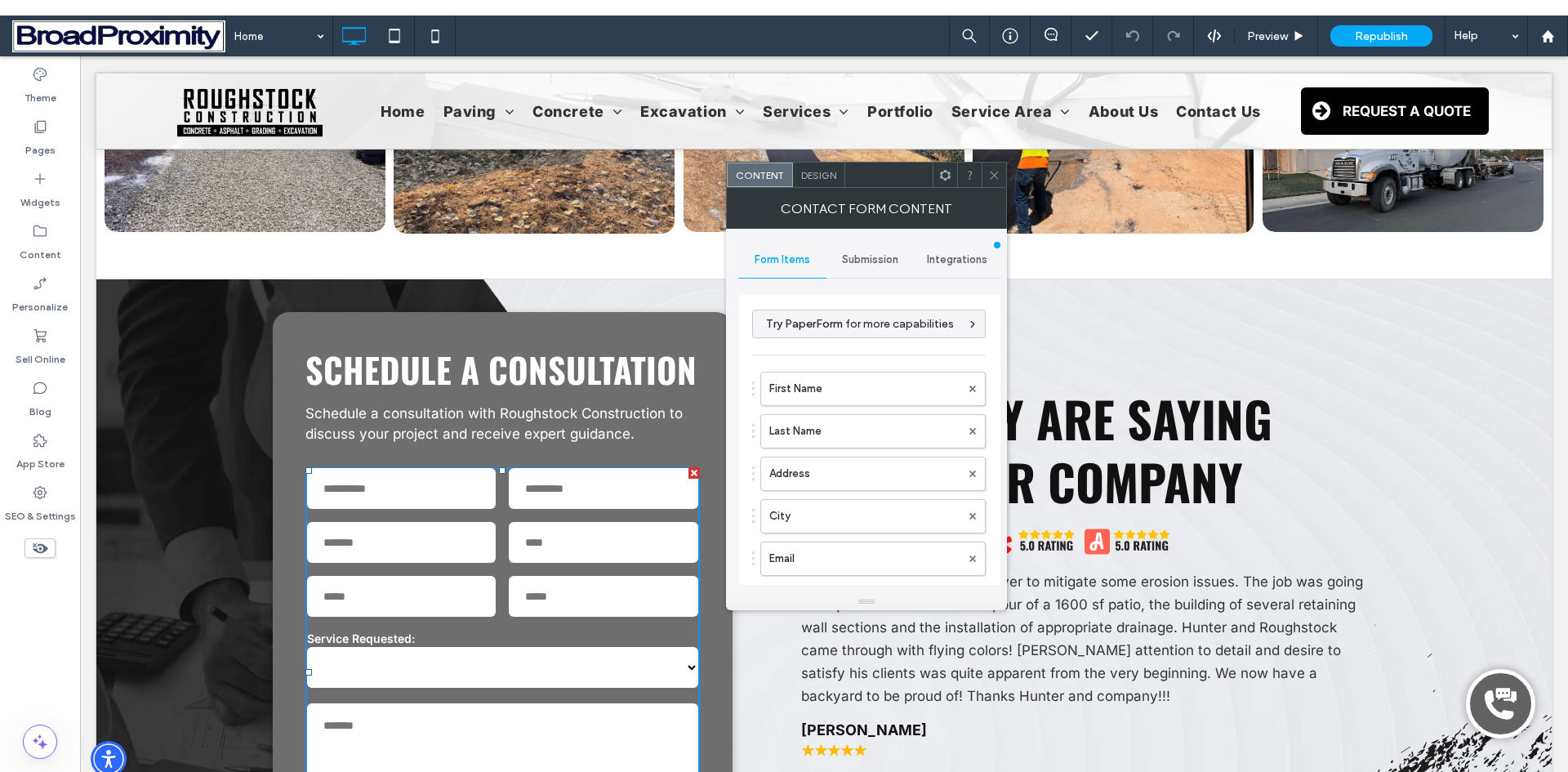
click at [851, 259] on span "Submission" at bounding box center [870, 260] width 56 height 13
click at [828, 338] on label "New submission notification" at bounding box center [870, 336] width 218 height 33
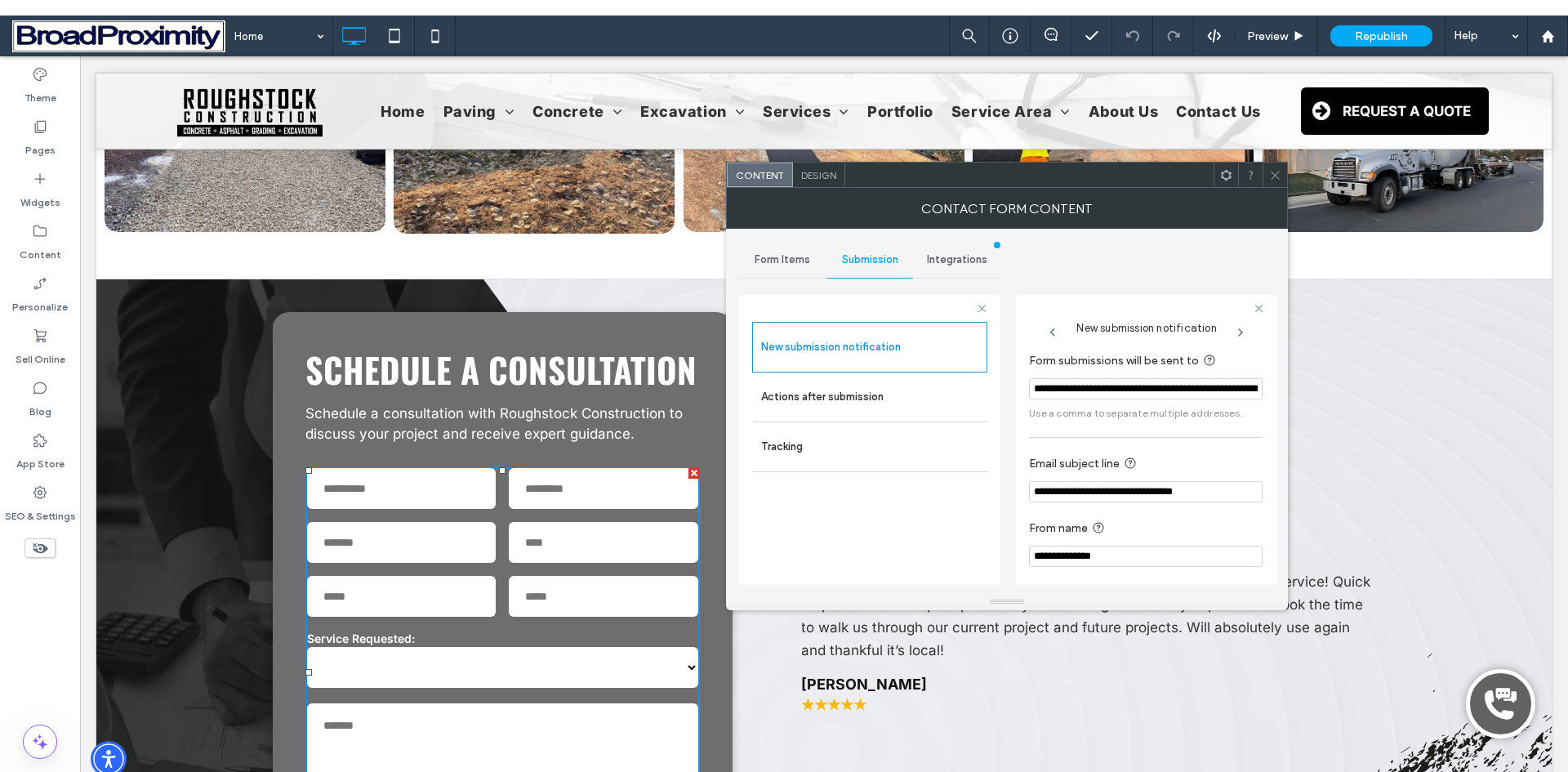
drag, startPoint x: 1217, startPoint y: 390, endPoint x: 1019, endPoint y: 385, distance: 198.1
click at [1019, 385] on div "**********" at bounding box center [1146, 440] width 261 height 290
paste input "****"
type input "**********"
click at [1276, 184] on span at bounding box center [1275, 175] width 12 height 25
